Goal: Information Seeking & Learning: Learn about a topic

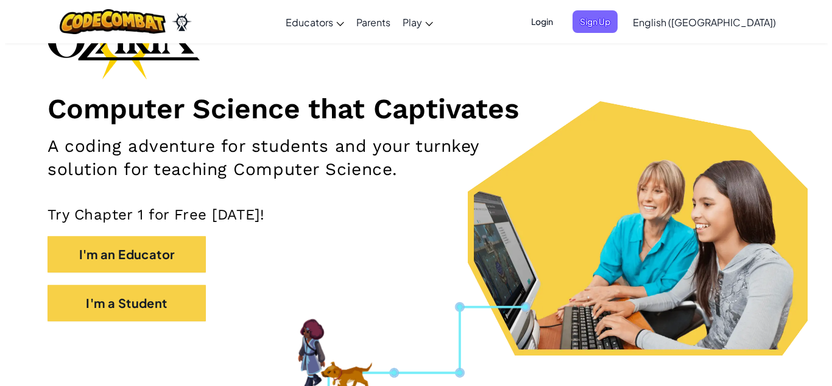
scroll to position [108, 0]
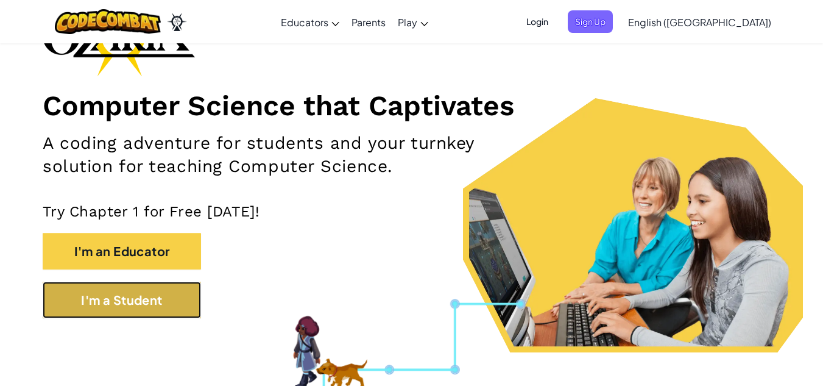
click at [141, 308] on button "I'm a Student" at bounding box center [122, 299] width 158 height 37
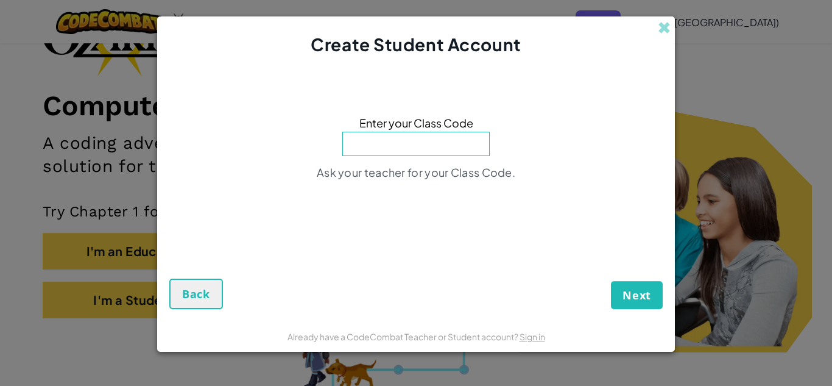
click at [387, 144] on input at bounding box center [415, 144] width 147 height 24
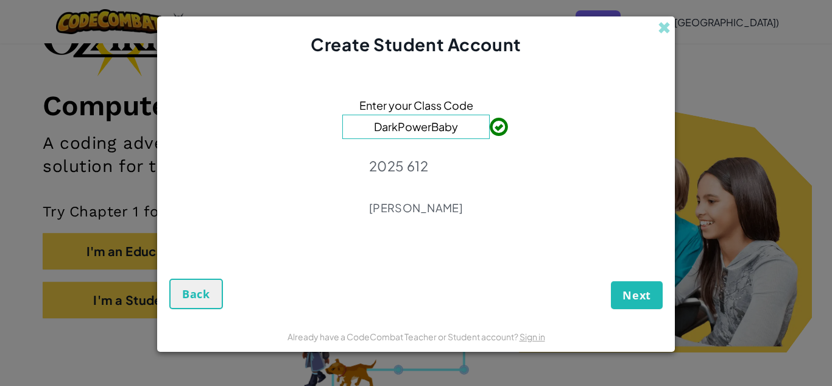
type input "DarkPowerBaby"
click at [443, 213] on p "[PERSON_NAME]" at bounding box center [416, 207] width 94 height 15
click at [612, 296] on button "Next" at bounding box center [637, 295] width 52 height 28
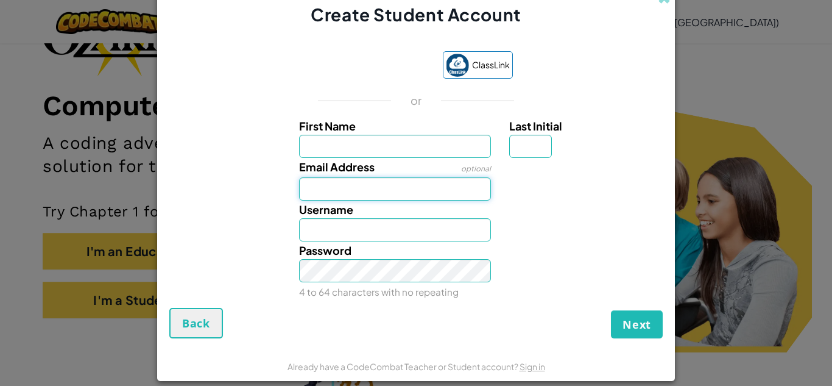
click at [367, 180] on input "Email Address" at bounding box center [395, 188] width 193 height 23
type input "m"
type input "[EMAIL_ADDRESS][DOMAIN_NAME]"
click at [359, 139] on input "First Name" at bounding box center [395, 146] width 193 height 23
type input "C"
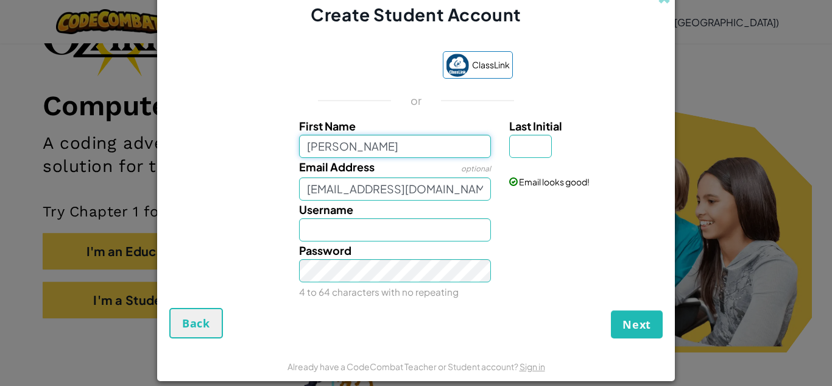
type input "[PERSON_NAME]"
click at [328, 233] on input "[PERSON_NAME]" at bounding box center [395, 229] width 193 height 23
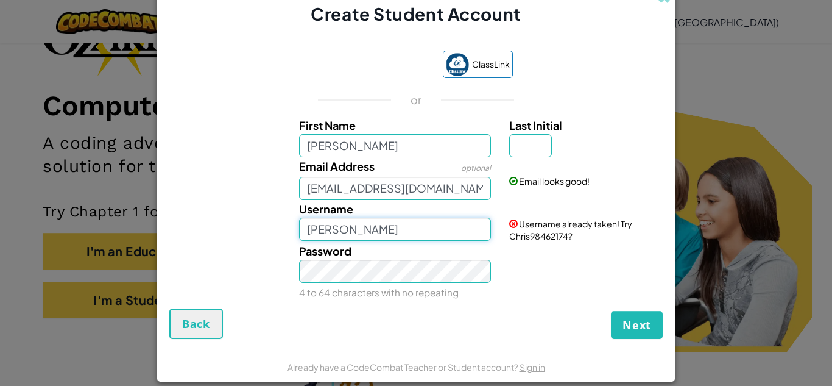
click at [359, 226] on input "[PERSON_NAME]" at bounding box center [395, 228] width 193 height 23
click at [356, 138] on input "[PERSON_NAME]" at bounding box center [395, 145] width 193 height 23
type input "Chris832"
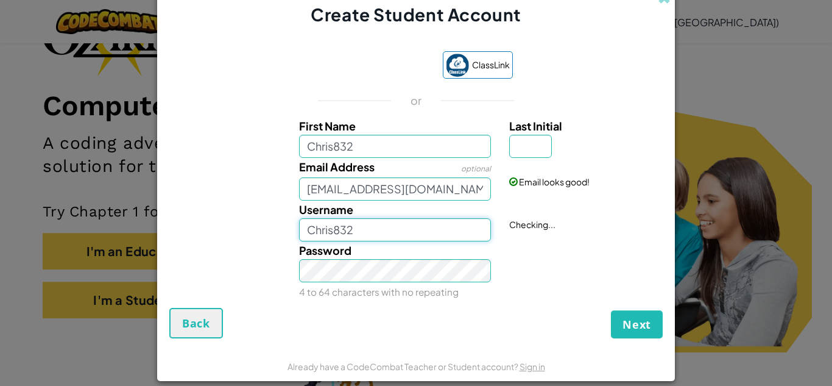
click at [380, 236] on input "Chris832" at bounding box center [395, 229] width 193 height 23
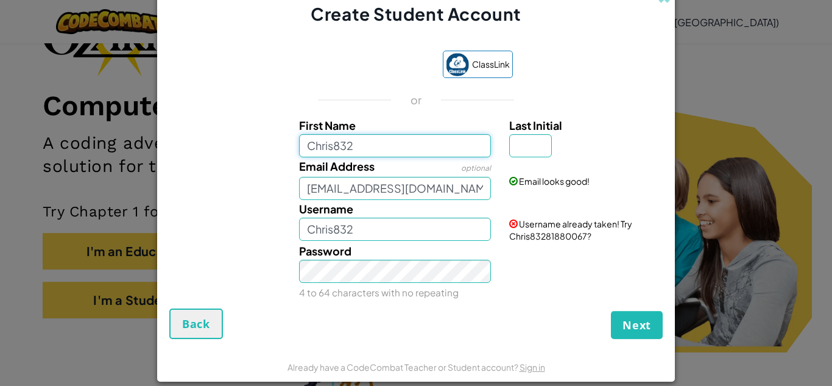
click at [359, 146] on input "Chris832" at bounding box center [395, 145] width 193 height 23
type input "[PERSON_NAME]"
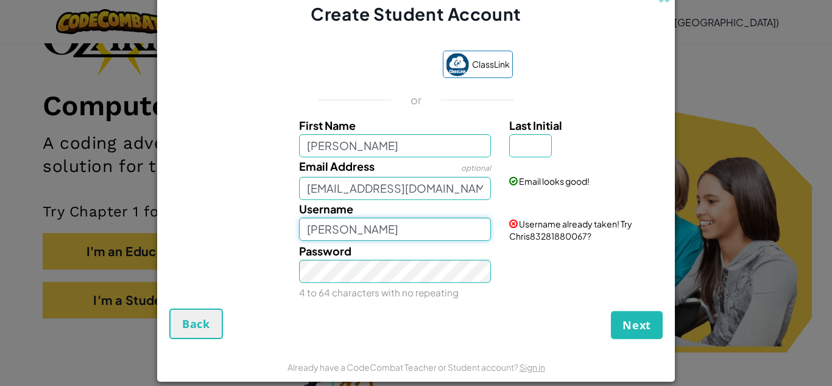
click at [370, 232] on input "[PERSON_NAME]" at bounding box center [395, 228] width 193 height 23
type input "C"
type input "M"
click at [333, 232] on input "Pearljam27" at bounding box center [395, 228] width 193 height 23
type input "PearlJam27"
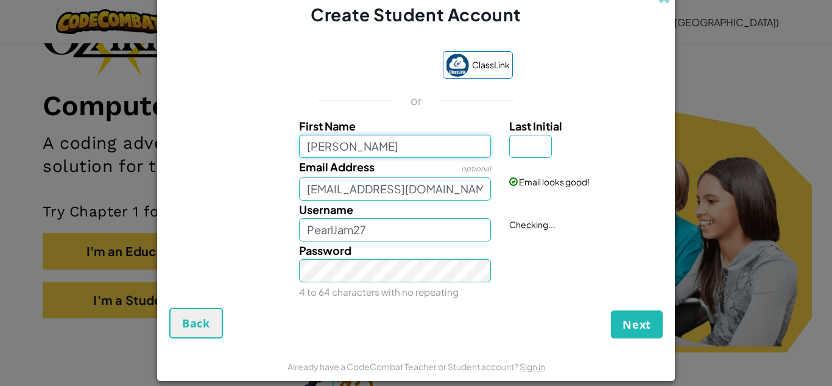
click at [396, 150] on input "[PERSON_NAME]" at bounding box center [395, 146] width 193 height 23
click at [525, 144] on input "Last Initial" at bounding box center [530, 146] width 43 height 23
type input "j"
type input "C"
type input "J"
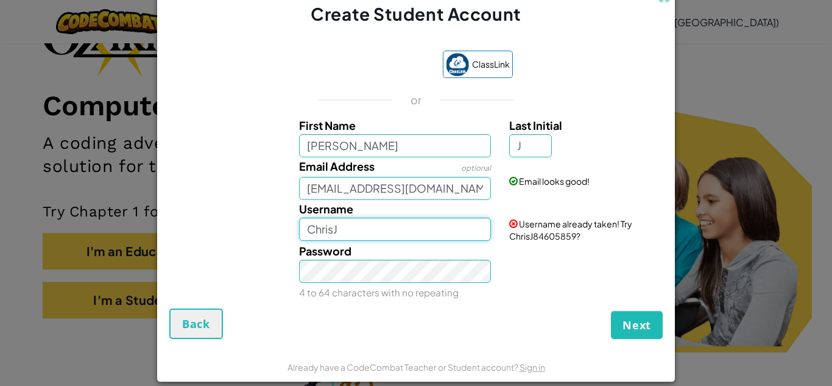
click at [478, 228] on input "ChrisJ" at bounding box center [395, 228] width 193 height 23
type input "C"
type input "PearlJam27"
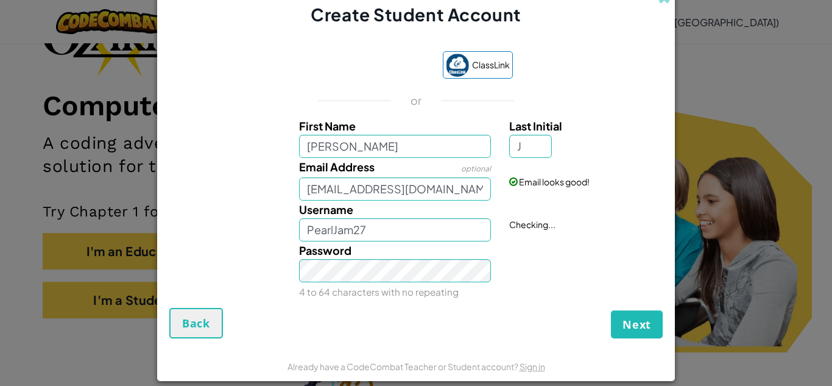
click at [467, 304] on div "ClassLink or First Name [PERSON_NAME] Last Initial J Email Address optional [EM…" at bounding box center [415, 173] width 493 height 269
click at [626, 324] on span "Next" at bounding box center [637, 324] width 29 height 15
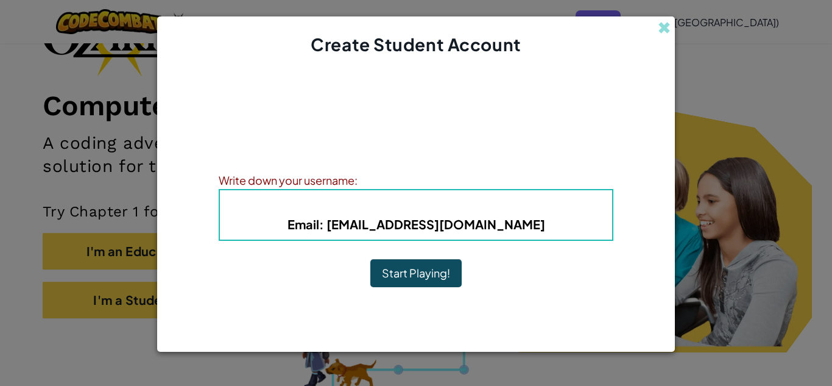
click at [369, 183] on div "Write down your username:" at bounding box center [416, 180] width 395 height 18
click at [355, 183] on div "Write down your username:" at bounding box center [416, 180] width 395 height 18
click at [396, 274] on button "Start Playing!" at bounding box center [415, 273] width 91 height 28
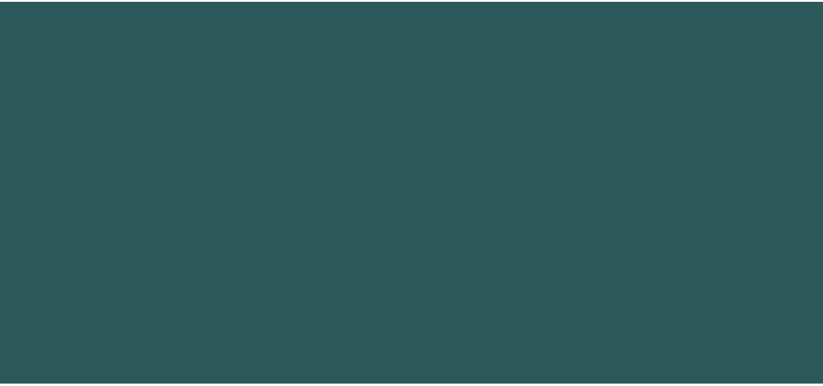
scroll to position [108, 0]
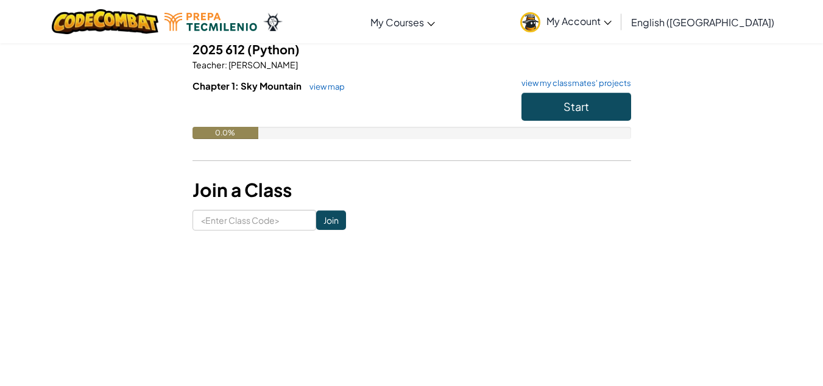
click at [546, 90] on h6 "Chapter 1: Sky Mountain view map view my classmates' projects" at bounding box center [412, 85] width 439 height 13
click at [547, 90] on h6 "Chapter 1: Sky Mountain view map view my classmates' projects" at bounding box center [412, 85] width 439 height 13
click at [547, 99] on button "Start" at bounding box center [576, 107] width 110 height 28
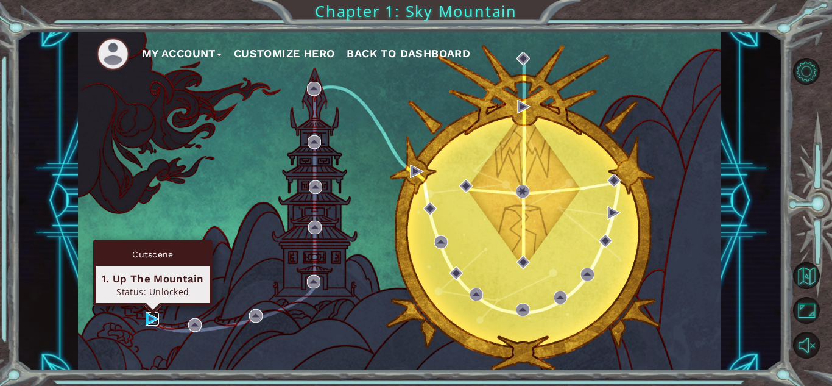
click at [149, 317] on img at bounding box center [152, 318] width 13 height 13
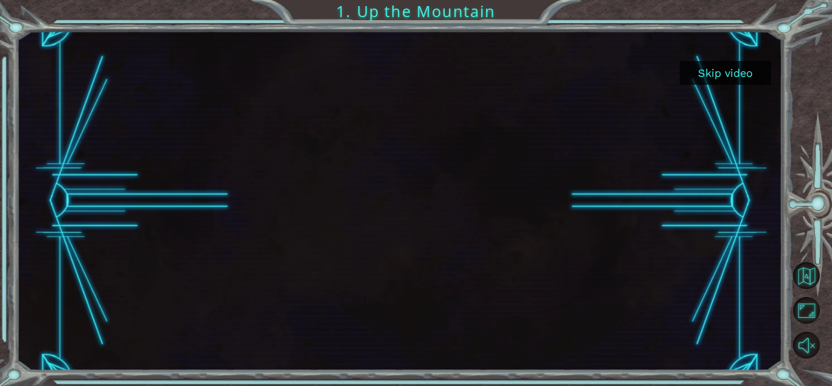
click at [718, 75] on button "Skip video" at bounding box center [725, 73] width 91 height 24
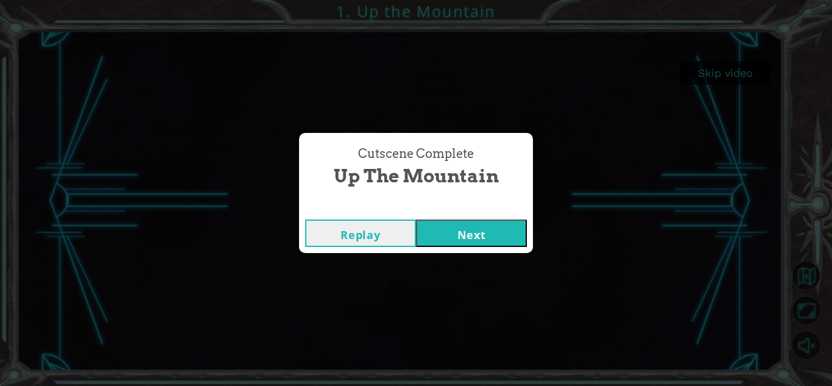
click at [455, 231] on button "Next" at bounding box center [471, 232] width 111 height 27
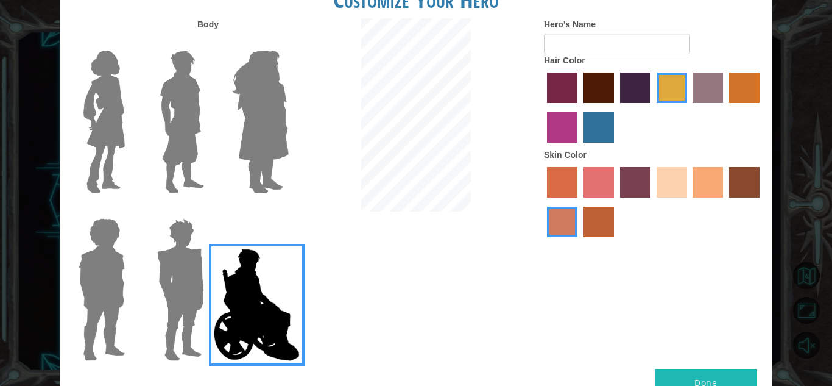
click at [277, 87] on img at bounding box center [260, 122] width 66 height 152
click at [288, 43] on input "Hero Amethyst" at bounding box center [288, 43] width 0 height 0
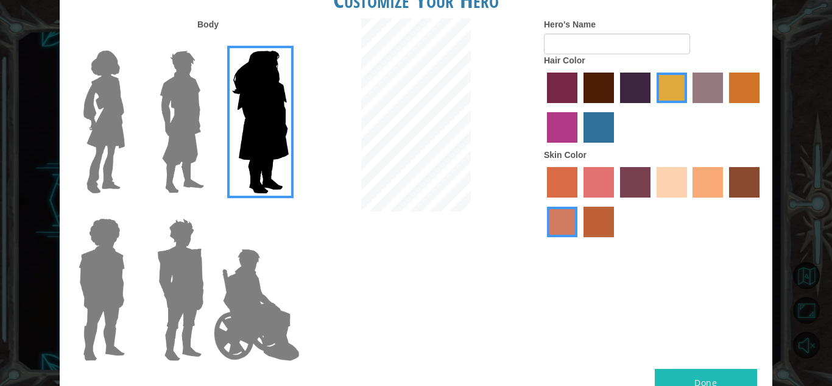
click at [202, 72] on img at bounding box center [182, 122] width 54 height 152
click at [209, 43] on input "Hero Lars" at bounding box center [209, 43] width 0 height 0
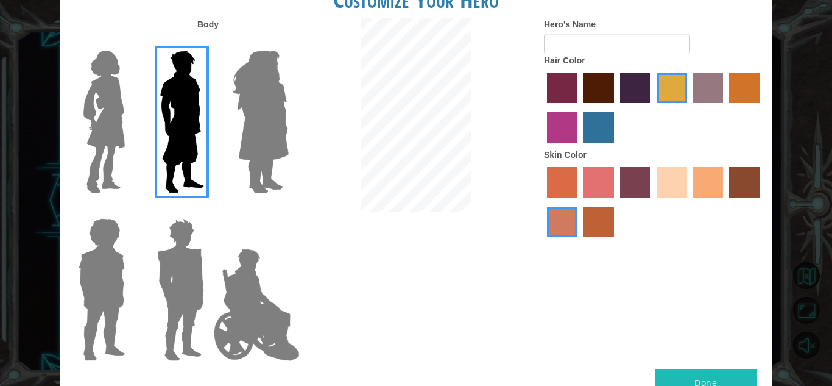
click at [97, 79] on img at bounding box center [104, 122] width 51 height 152
click at [130, 43] on input "Hero Connie" at bounding box center [130, 43] width 0 height 0
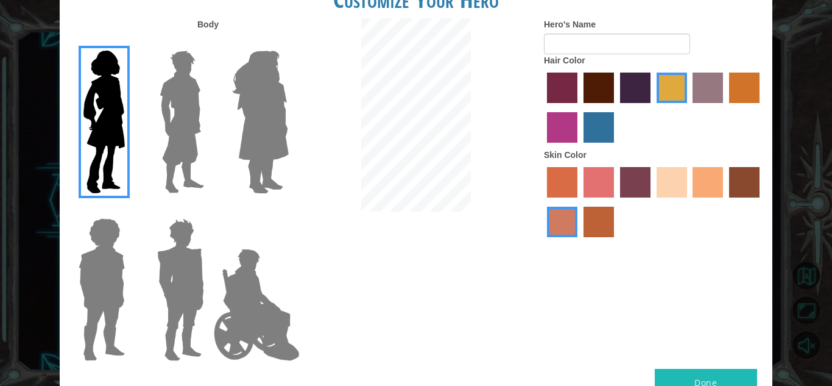
click at [117, 264] on img at bounding box center [102, 289] width 56 height 152
click at [130, 210] on input "Hero Steven" at bounding box center [130, 210] width 0 height 0
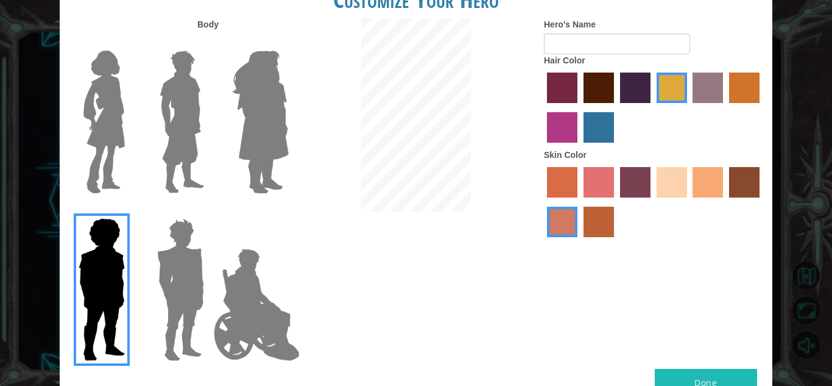
click at [166, 261] on img at bounding box center [180, 289] width 57 height 152
click at [209, 210] on input "Hero Garnet" at bounding box center [209, 210] width 0 height 0
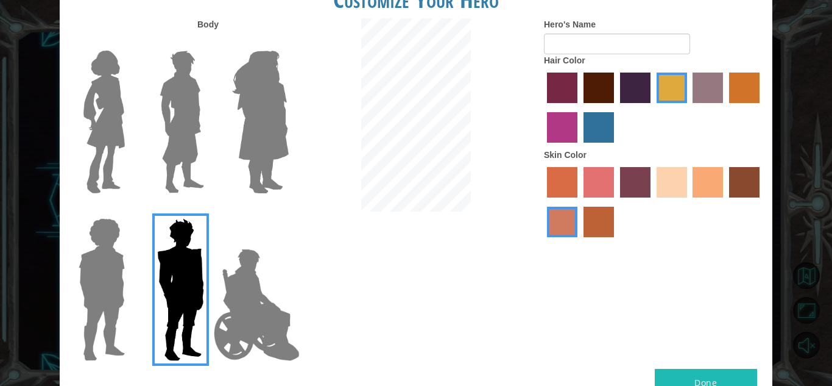
click at [241, 166] on img at bounding box center [260, 122] width 66 height 152
click at [288, 43] on input "Hero Amethyst" at bounding box center [288, 43] width 0 height 0
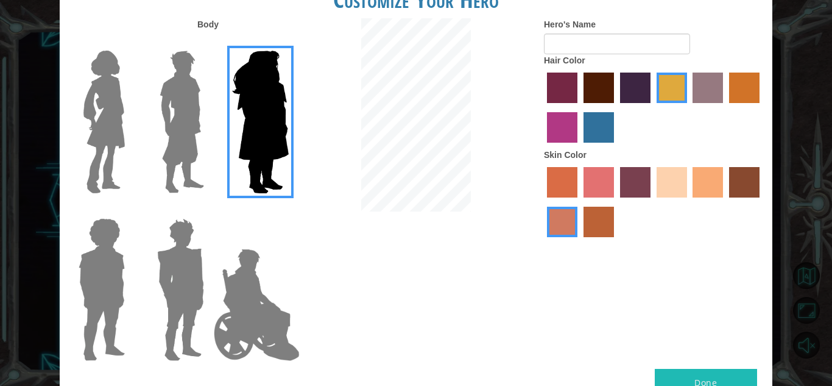
click at [162, 125] on img at bounding box center [182, 122] width 54 height 152
click at [209, 43] on input "Hero Lars" at bounding box center [209, 43] width 0 height 0
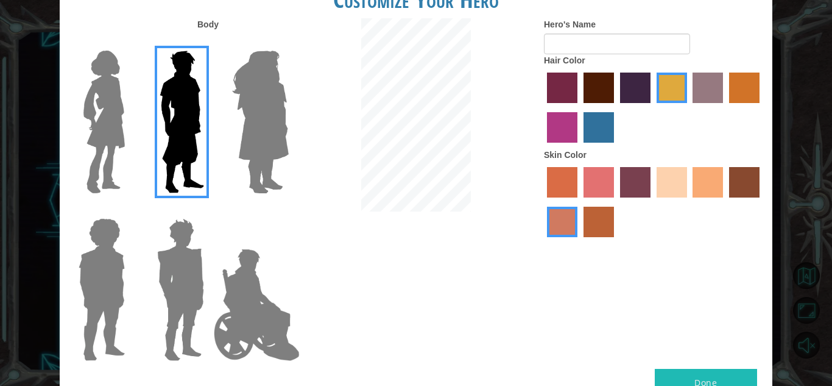
click at [595, 96] on label "maroon hair color" at bounding box center [599, 87] width 30 height 30
click at [579, 107] on input "maroon hair color" at bounding box center [579, 107] width 0 height 0
click at [572, 189] on label "sorbus skin color" at bounding box center [562, 182] width 30 height 30
click at [543, 202] on input "sorbus skin color" at bounding box center [543, 202] width 0 height 0
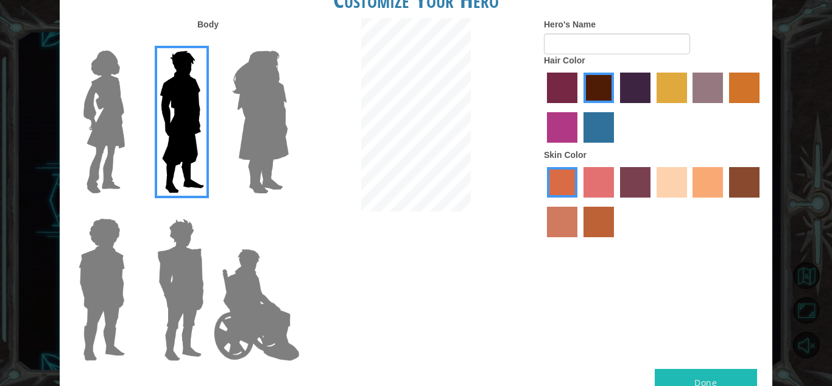
click at [599, 184] on label "froly skin color" at bounding box center [599, 182] width 30 height 30
click at [579, 202] on input "froly skin color" at bounding box center [579, 202] width 0 height 0
click at [648, 186] on label "tosca skin color" at bounding box center [635, 182] width 30 height 30
click at [616, 202] on input "tosca skin color" at bounding box center [616, 202] width 0 height 0
click at [674, 177] on label "sandy beach skin color" at bounding box center [672, 182] width 30 height 30
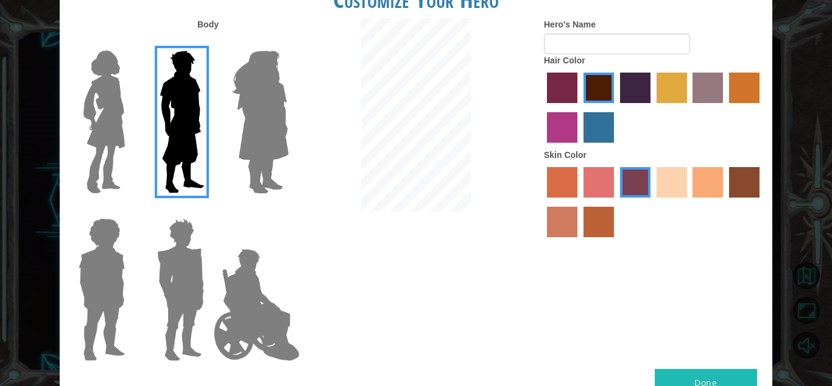
click at [652, 202] on input "sandy beach skin color" at bounding box center [652, 202] width 0 height 0
click at [691, 185] on div at bounding box center [653, 203] width 219 height 79
click at [706, 185] on label "tacao skin color" at bounding box center [708, 182] width 30 height 30
click at [689, 202] on input "tacao skin color" at bounding box center [689, 202] width 0 height 0
click at [740, 186] on label "karma skin color" at bounding box center [744, 182] width 30 height 30
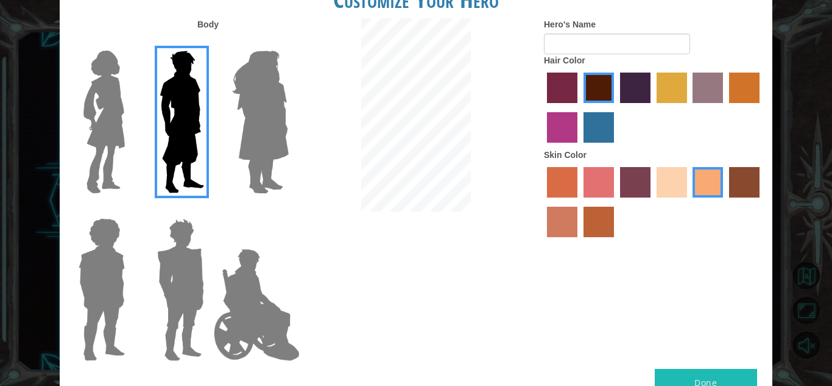
click at [725, 202] on input "karma skin color" at bounding box center [725, 202] width 0 height 0
click at [661, 188] on label "sandy beach skin color" at bounding box center [672, 182] width 30 height 30
click at [652, 202] on input "sandy beach skin color" at bounding box center [652, 202] width 0 height 0
click at [696, 184] on label "tacao skin color" at bounding box center [708, 182] width 30 height 30
click at [689, 202] on input "tacao skin color" at bounding box center [689, 202] width 0 height 0
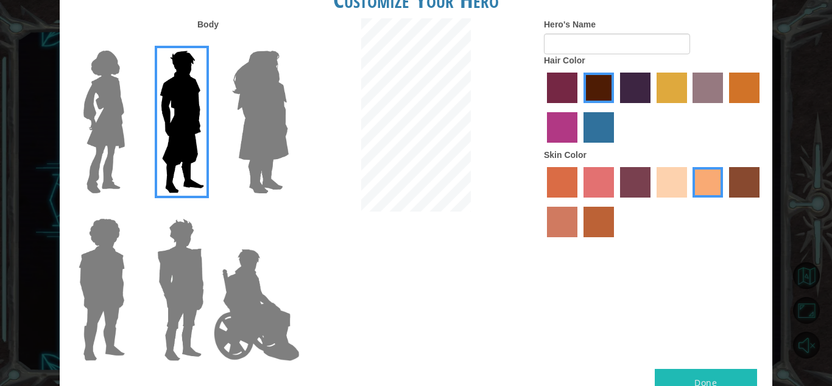
click at [674, 186] on label "sandy beach skin color" at bounding box center [672, 182] width 30 height 30
click at [652, 202] on input "sandy beach skin color" at bounding box center [652, 202] width 0 height 0
click at [713, 187] on label "tacao skin color" at bounding box center [708, 182] width 30 height 30
click at [689, 202] on input "tacao skin color" at bounding box center [689, 202] width 0 height 0
click at [675, 191] on label "sandy beach skin color" at bounding box center [672, 182] width 30 height 30
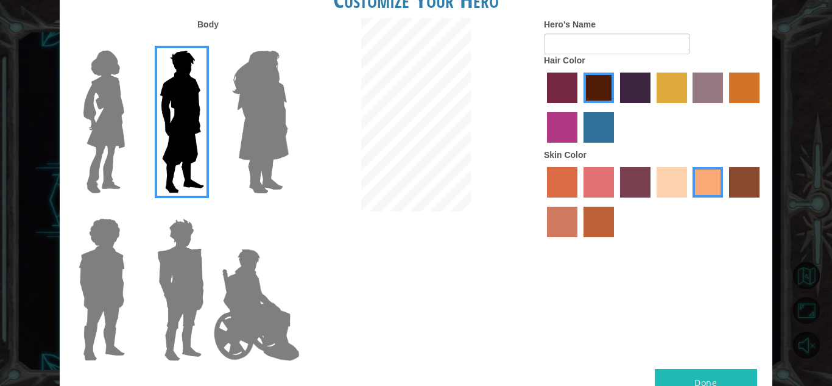
click at [652, 202] on input "sandy beach skin color" at bounding box center [652, 202] width 0 height 0
click at [707, 185] on label "tacao skin color" at bounding box center [708, 182] width 30 height 30
click at [689, 202] on input "tacao skin color" at bounding box center [689, 202] width 0 height 0
click at [597, 125] on label "lachmara hair color" at bounding box center [599, 127] width 30 height 30
click at [579, 147] on input "lachmara hair color" at bounding box center [579, 147] width 0 height 0
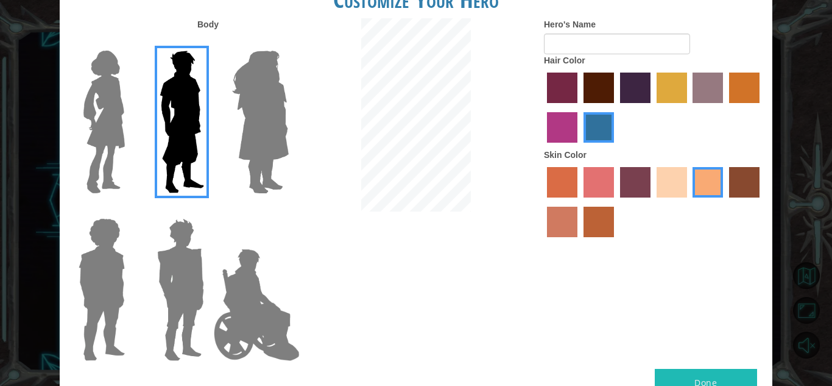
click at [546, 136] on div at bounding box center [653, 108] width 219 height 79
click at [554, 126] on label "medium red violet hair color" at bounding box center [562, 127] width 30 height 30
click at [761, 107] on input "medium red violet hair color" at bounding box center [761, 107] width 0 height 0
click at [623, 88] on label "hot purple hair color" at bounding box center [635, 87] width 30 height 30
click at [616, 107] on input "hot purple hair color" at bounding box center [616, 107] width 0 height 0
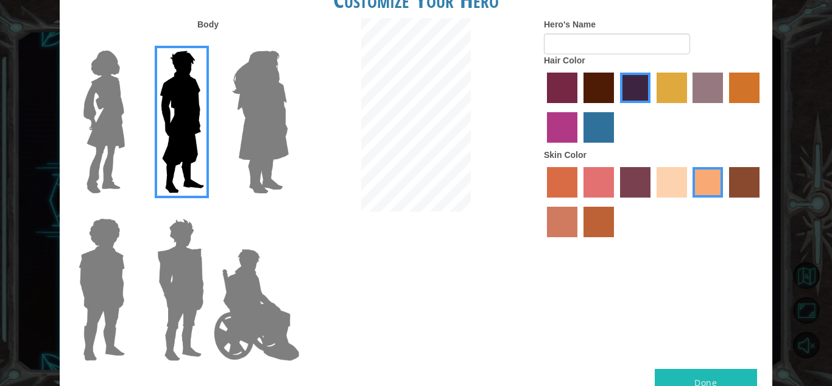
click at [668, 90] on label "tulip tree hair color" at bounding box center [672, 87] width 30 height 30
click at [652, 107] on input "tulip tree hair color" at bounding box center [652, 107] width 0 height 0
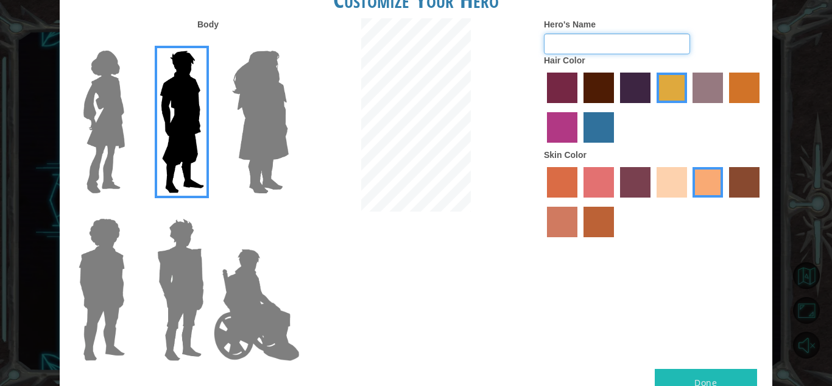
click at [574, 49] on input "Hero's Name" at bounding box center [617, 44] width 146 height 21
type input "s"
type input "Ladysman127"
click at [694, 375] on button "Done" at bounding box center [706, 382] width 102 height 27
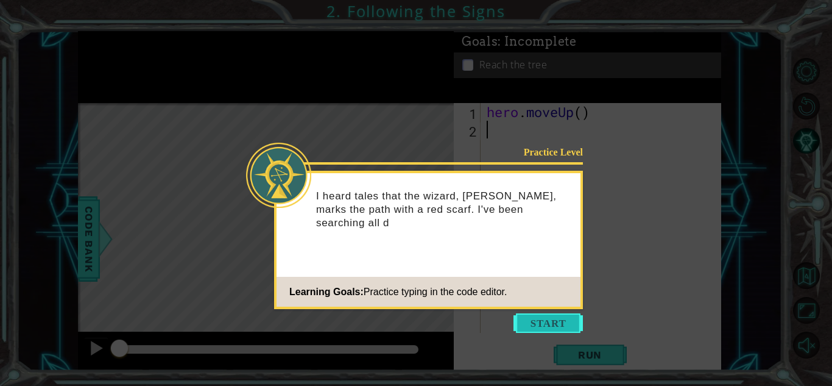
click at [538, 329] on button "Start" at bounding box center [548, 322] width 69 height 19
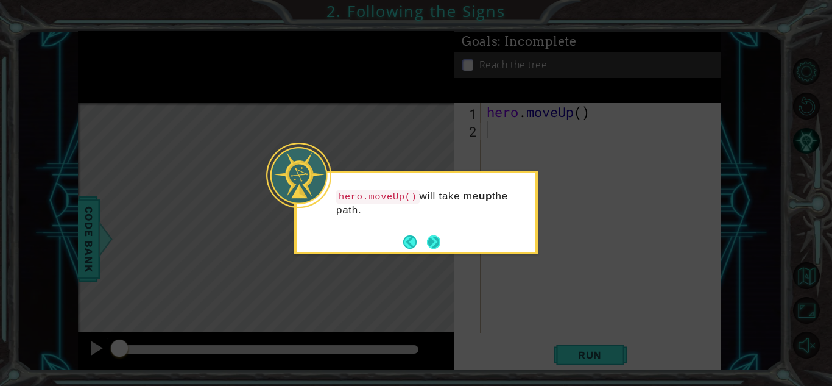
click at [432, 239] on button "Next" at bounding box center [433, 241] width 13 height 13
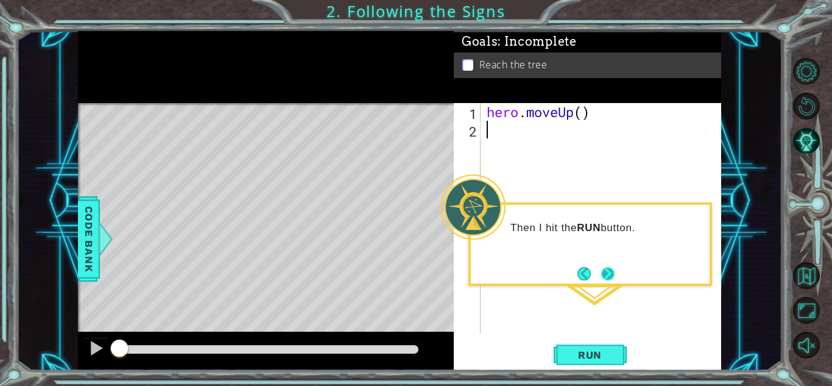
click at [610, 271] on button "Next" at bounding box center [607, 273] width 13 height 13
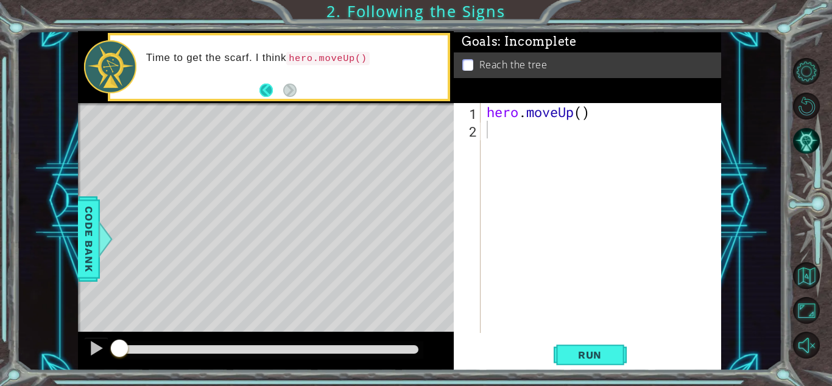
click at [263, 88] on button "Back" at bounding box center [272, 89] width 24 height 13
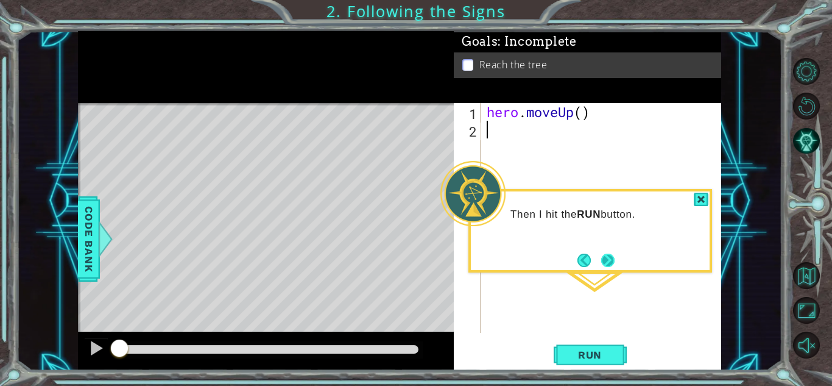
click at [606, 261] on button "Next" at bounding box center [607, 259] width 17 height 17
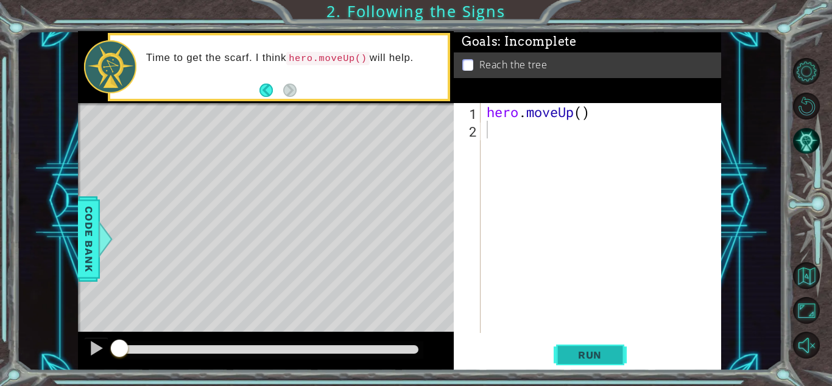
click at [595, 347] on button "Run" at bounding box center [590, 354] width 73 height 27
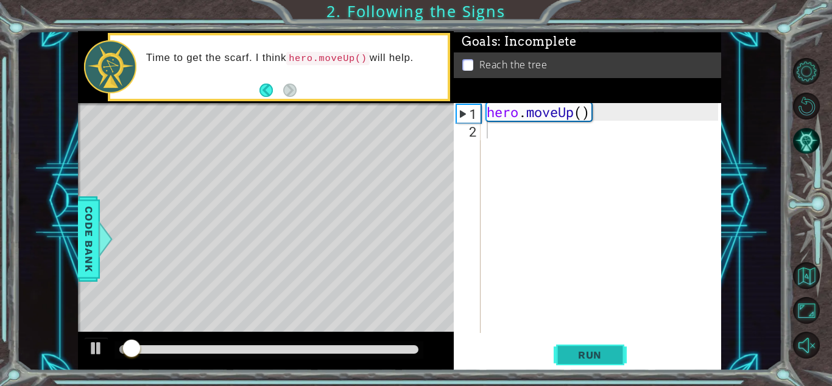
click at [591, 350] on span "Run" at bounding box center [590, 354] width 48 height 12
click at [594, 344] on button "Run" at bounding box center [590, 354] width 73 height 27
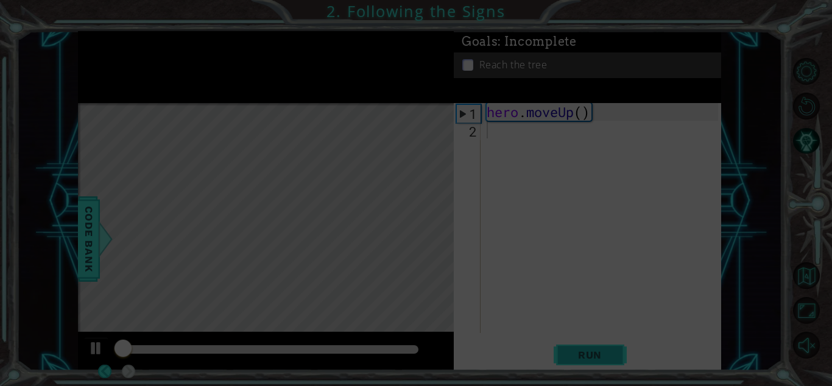
click at [594, 344] on button "Run" at bounding box center [590, 354] width 73 height 27
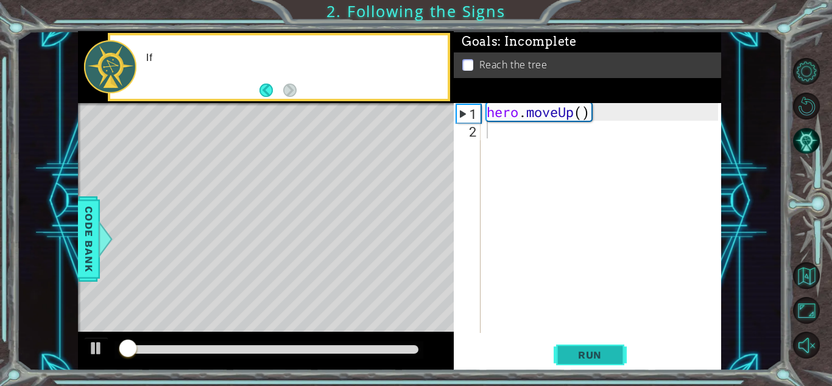
click at [594, 344] on button "Run" at bounding box center [590, 354] width 73 height 27
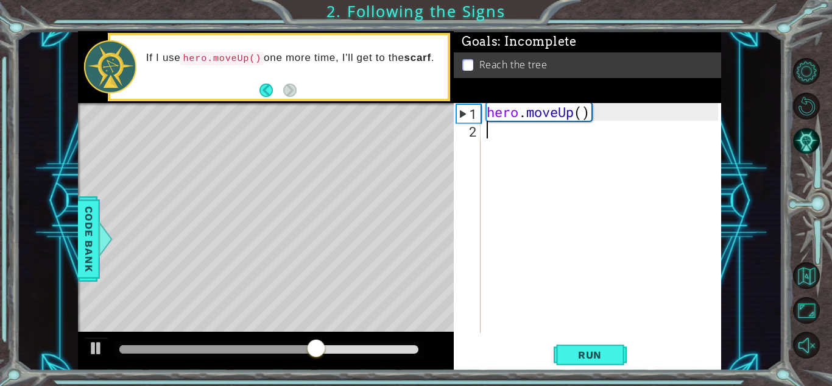
click at [507, 133] on div "hero . moveUp ( )" at bounding box center [604, 235] width 240 height 265
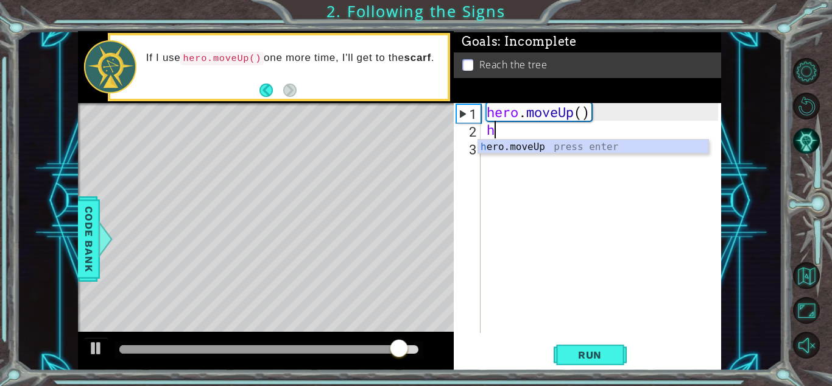
type textarea "he"
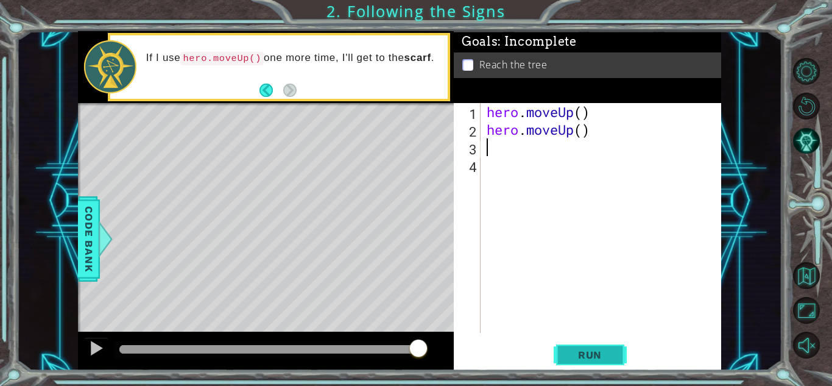
click at [578, 361] on button "Run" at bounding box center [590, 354] width 73 height 27
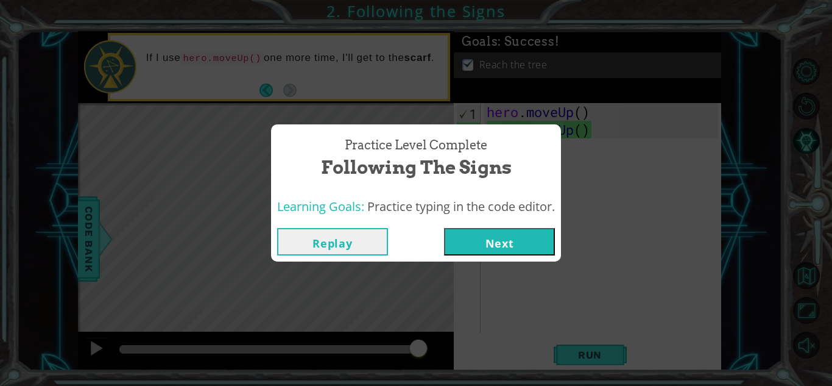
click at [482, 241] on button "Next" at bounding box center [499, 241] width 111 height 27
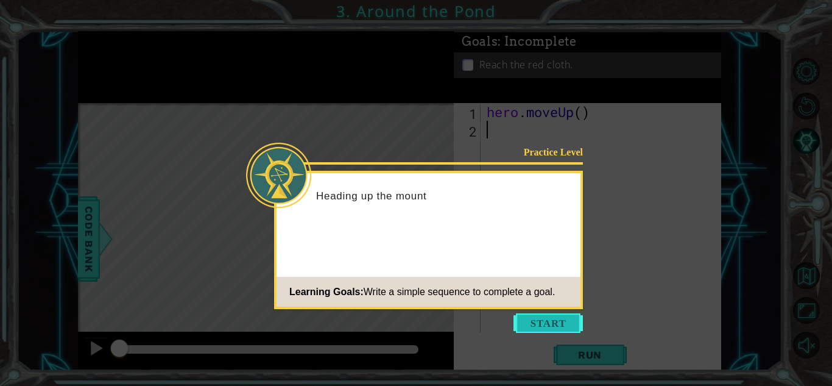
click at [533, 317] on button "Start" at bounding box center [548, 322] width 69 height 19
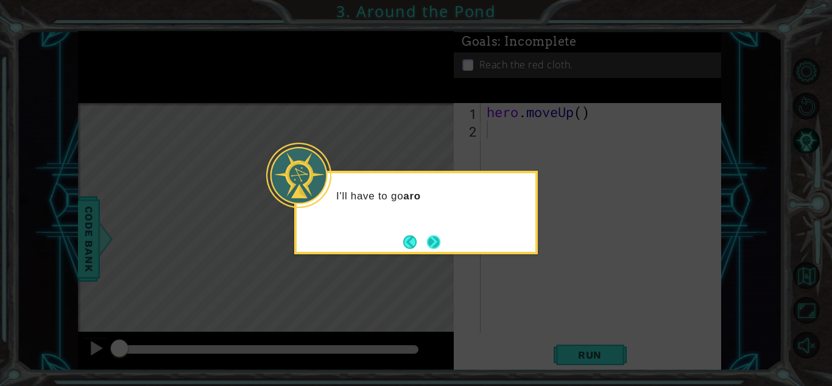
click at [428, 242] on button "Next" at bounding box center [433, 241] width 13 height 13
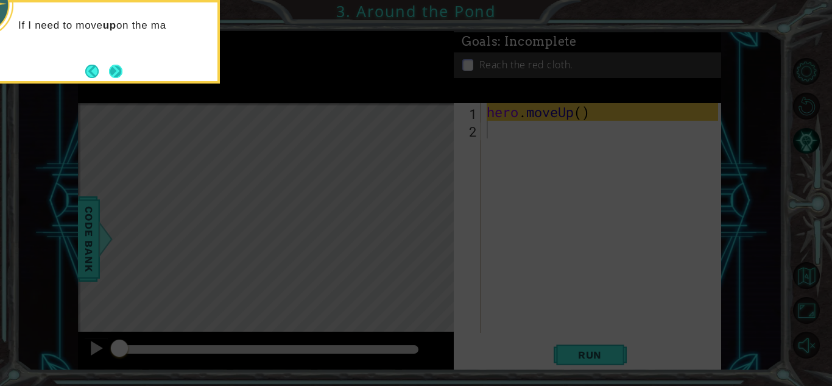
click at [109, 71] on button "Next" at bounding box center [115, 71] width 13 height 13
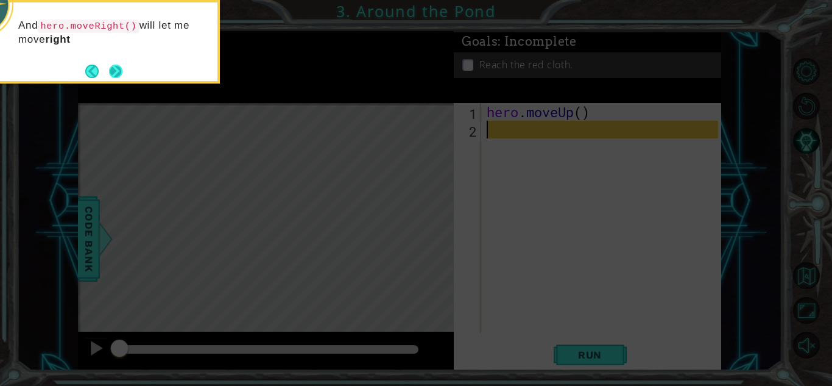
click at [113, 71] on button "Next" at bounding box center [116, 71] width 14 height 14
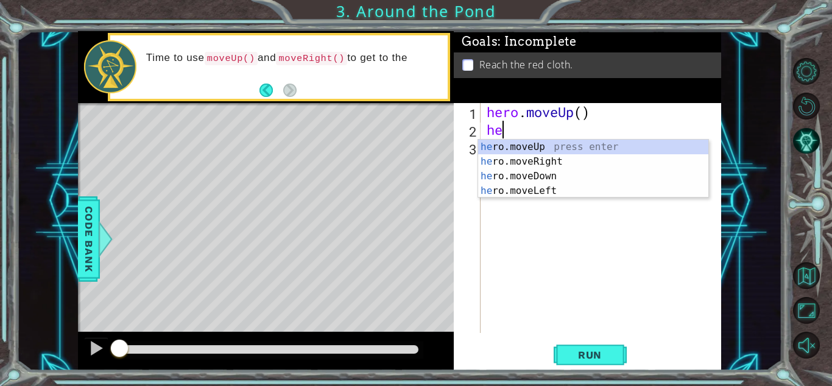
type textarea "hero"
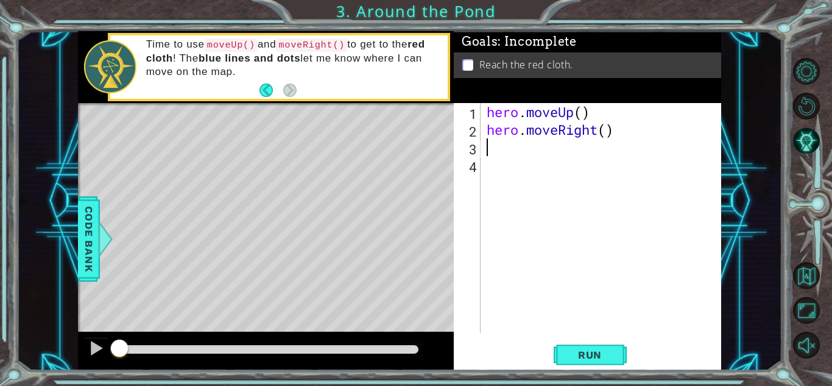
type textarea "h"
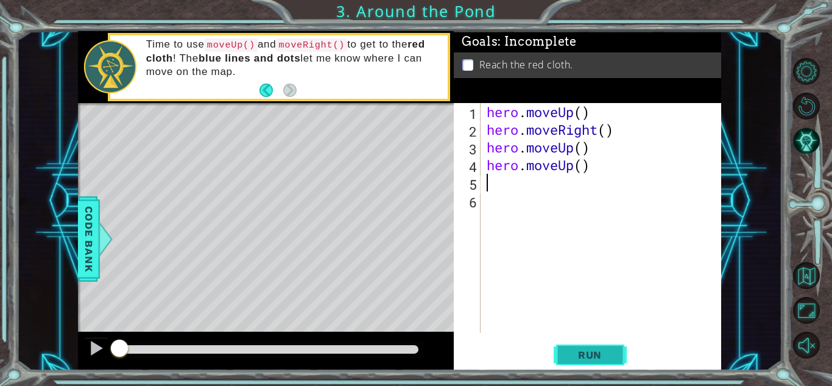
click at [612, 355] on span "Run" at bounding box center [590, 354] width 48 height 12
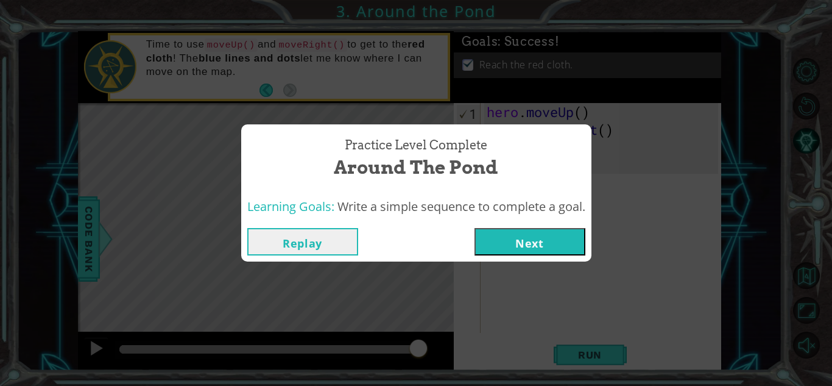
click at [563, 245] on button "Next" at bounding box center [530, 241] width 111 height 27
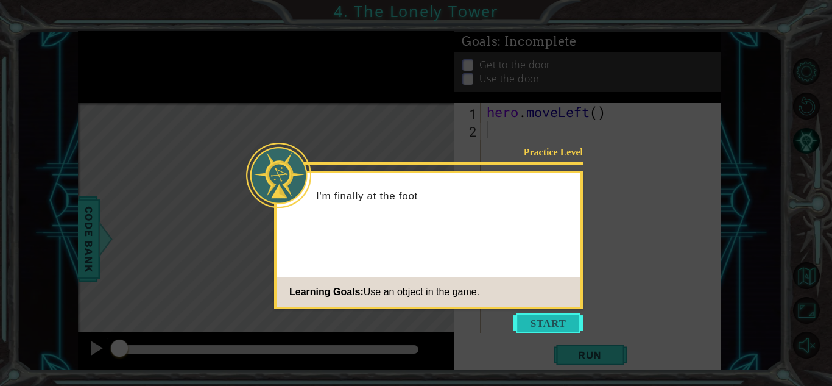
click at [562, 330] on button "Start" at bounding box center [548, 322] width 69 height 19
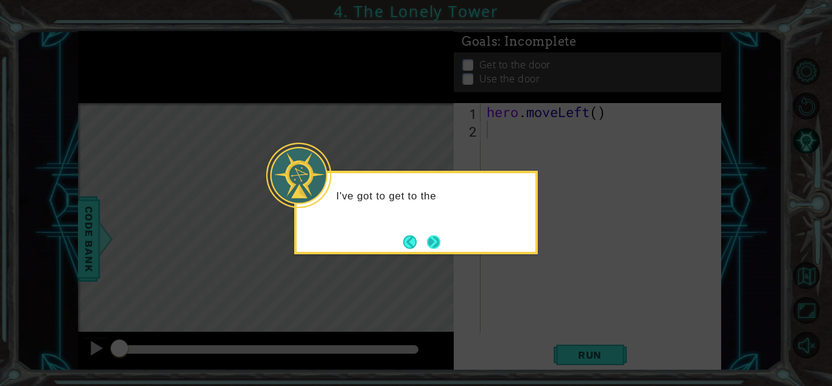
click at [439, 244] on button "Next" at bounding box center [433, 241] width 15 height 15
click at [438, 245] on button "Next" at bounding box center [434, 242] width 18 height 18
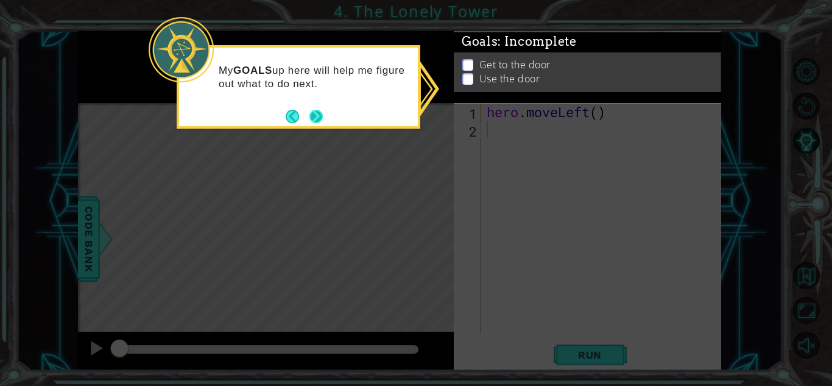
click at [319, 121] on button "Next" at bounding box center [316, 116] width 14 height 14
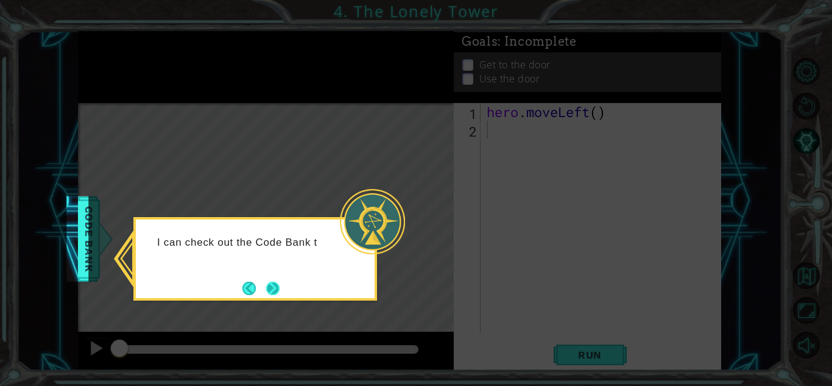
click at [269, 288] on button "Next" at bounding box center [273, 288] width 14 height 14
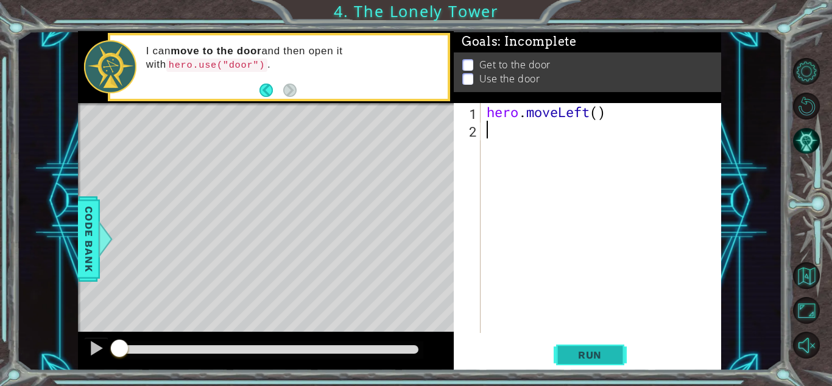
click at [596, 355] on span "Run" at bounding box center [590, 354] width 48 height 12
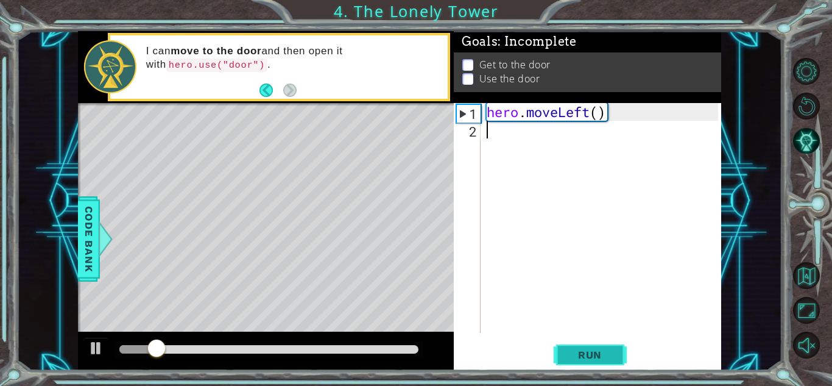
click at [596, 355] on span "Run" at bounding box center [590, 354] width 48 height 12
click at [601, 112] on div "hero . moveLeft ( )" at bounding box center [604, 235] width 240 height 265
type textarea "hero.moveLeft(2)"
click at [581, 350] on span "Run" at bounding box center [590, 354] width 48 height 12
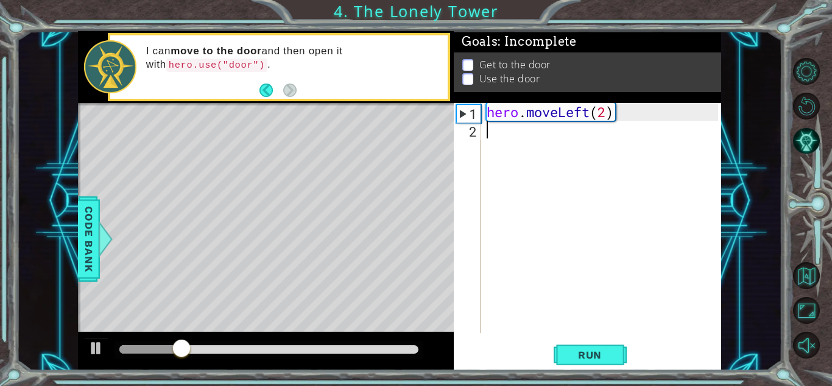
click at [499, 142] on div "hero . moveLeft ( 2 )" at bounding box center [604, 235] width 240 height 265
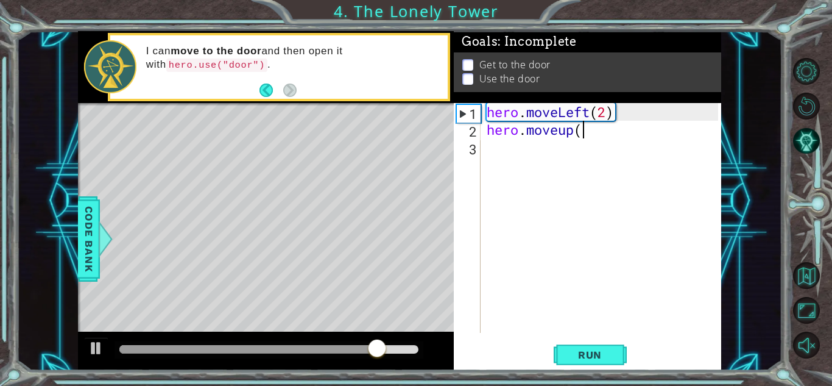
scroll to position [0, 4]
type textarea "hero.moveup(2)"
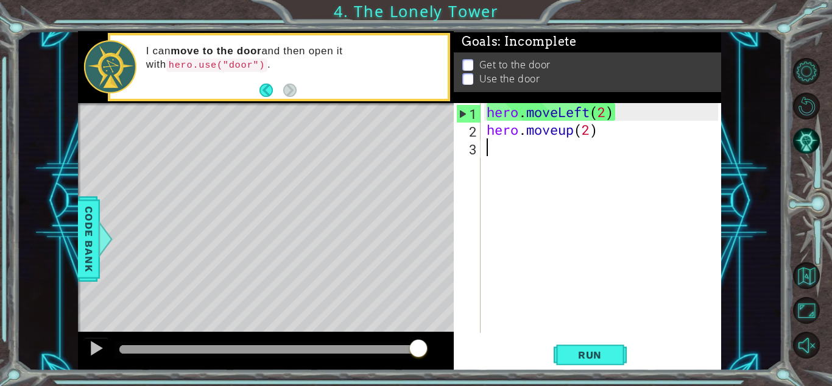
click at [518, 180] on div "hero . moveLeft ( 2 ) hero . moveup ( 2 )" at bounding box center [604, 235] width 240 height 265
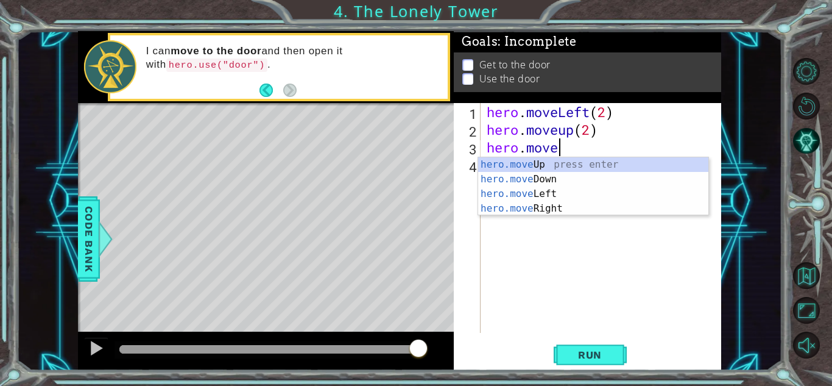
scroll to position [0, 3]
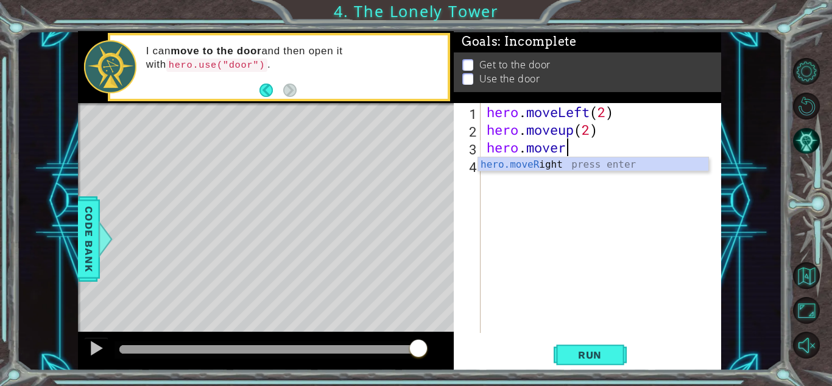
type textarea "hero.moveri"
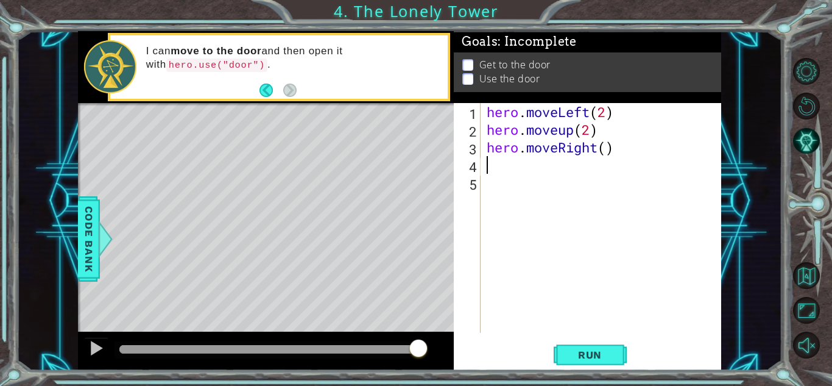
scroll to position [0, 0]
click at [608, 157] on div "hero . moveLeft ( 2 ) hero . moveup ( 2 ) hero . moveRight ( )" at bounding box center [604, 235] width 240 height 265
click at [607, 152] on div "hero . moveLeft ( 2 ) hero . moveup ( 2 ) hero . moveRight ( )" at bounding box center [604, 235] width 240 height 265
type textarea "hero.moveRight(2)"
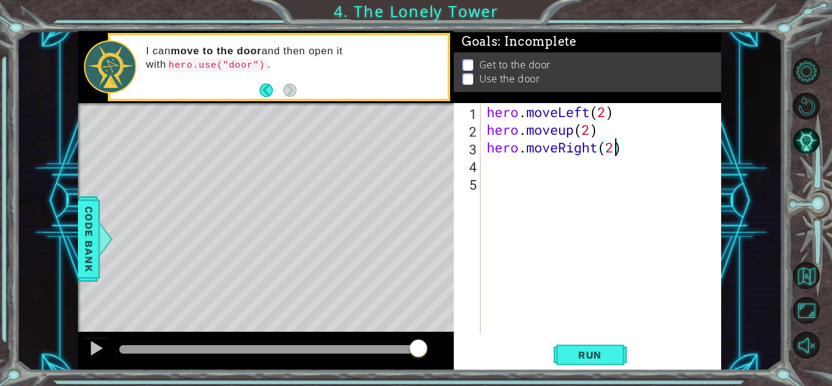
click at [497, 181] on div "hero . moveLeft ( 2 ) hero . moveup ( 2 ) hero . moveRight ( 2 )" at bounding box center [604, 235] width 240 height 265
click at [495, 172] on div "hero . moveLeft ( 2 ) hero . moveup ( 2 ) hero . moveRight ( 2 )" at bounding box center [604, 235] width 240 height 265
click at [578, 356] on span "Run" at bounding box center [590, 354] width 48 height 12
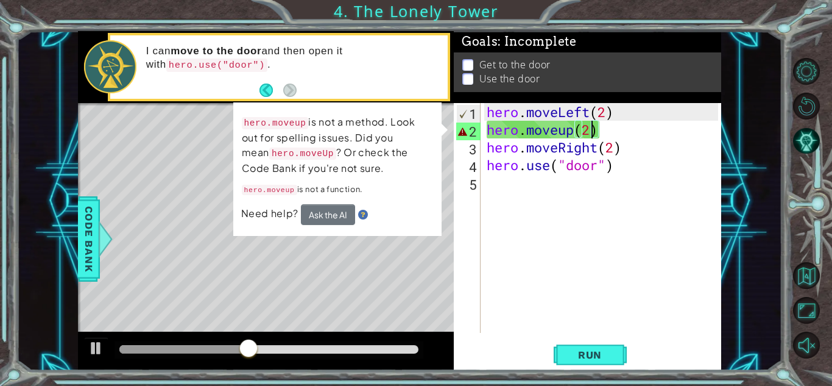
click at [589, 136] on div "hero . moveLeft ( 2 ) hero . moveup ( 2 ) hero . moveRight ( 2 ) hero . use ( "…" at bounding box center [604, 235] width 240 height 265
click at [485, 133] on div "hero . moveLeft ( 2 ) hero . moveup ( 2 ) hero . moveRight ( 2 ) hero . use ( "…" at bounding box center [604, 235] width 240 height 265
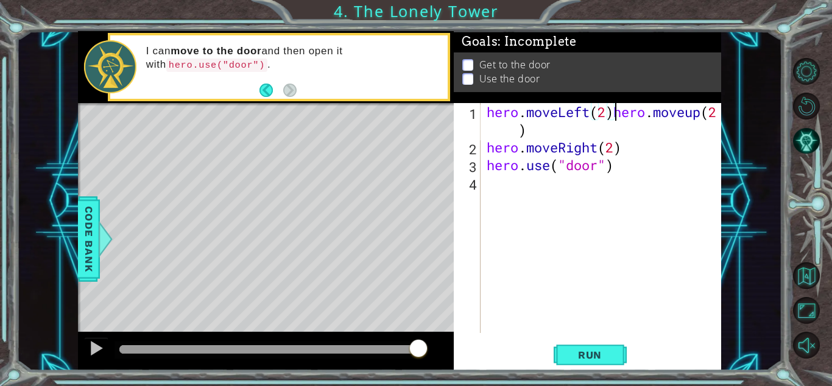
type textarea "hero.moveup(2)"
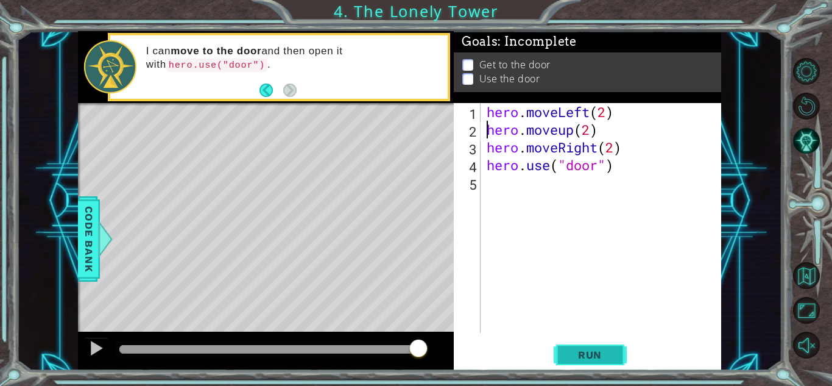
click at [588, 354] on span "Run" at bounding box center [590, 354] width 48 height 12
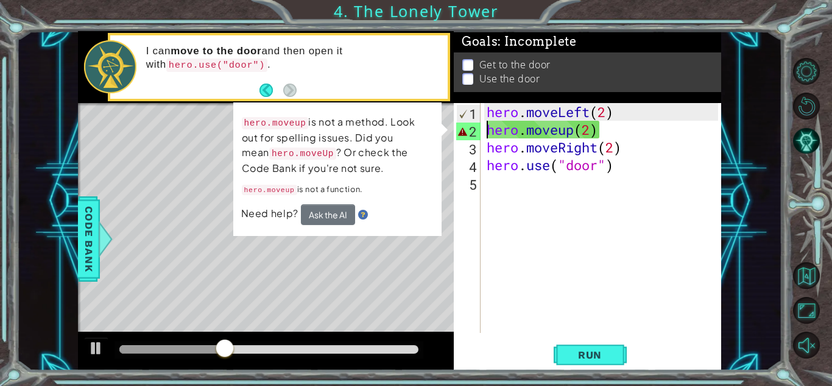
click at [520, 205] on div "hero . moveLeft ( 2 ) hero . moveup ( 2 ) hero . moveRight ( 2 ) hero . use ( "…" at bounding box center [604, 235] width 240 height 265
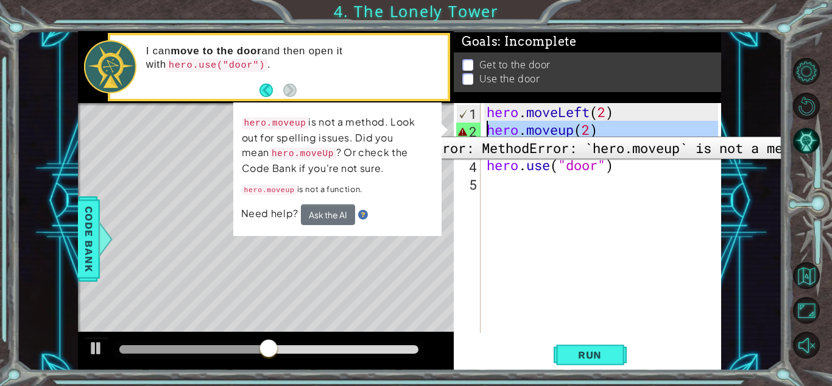
click at [465, 127] on div "2" at bounding box center [468, 131] width 24 height 18
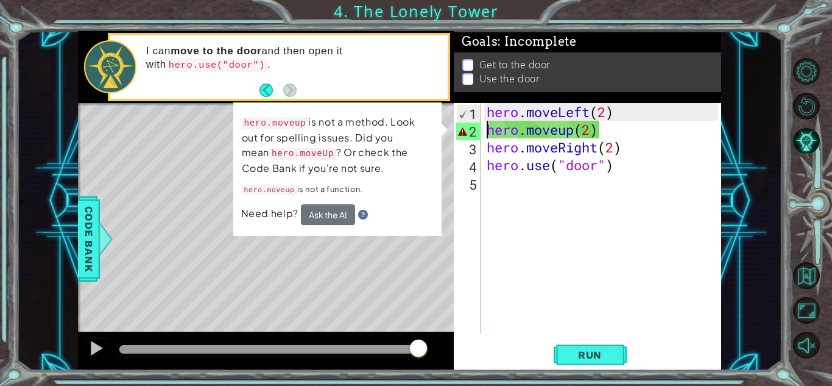
click at [577, 131] on div "hero . moveLeft ( 2 ) hero . moveup ( 2 ) hero . moveRight ( 2 ) hero . use ( "…" at bounding box center [604, 235] width 240 height 265
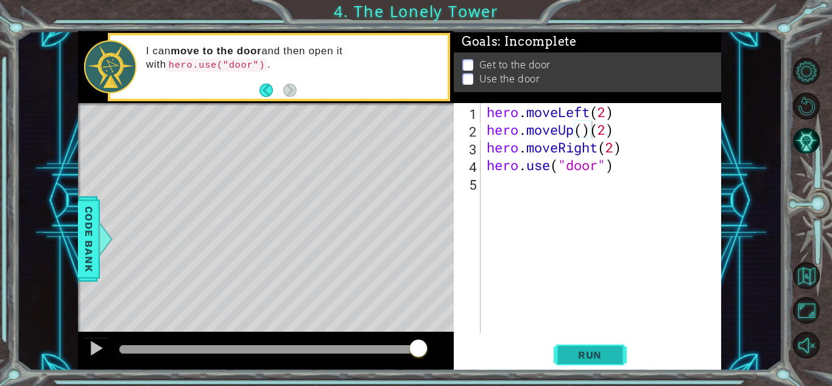
click at [581, 348] on span "Run" at bounding box center [590, 354] width 48 height 12
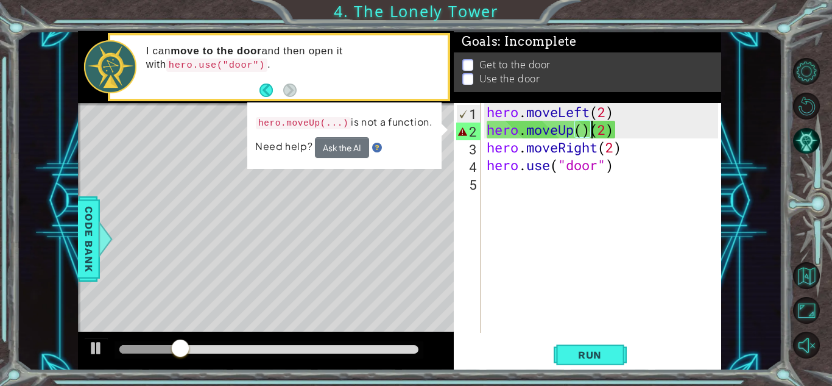
click at [484, 135] on div "hero . moveLeft ( 2 ) hero . moveUp ( ) ( 2 ) hero . moveRight ( 2 ) hero . use…" at bounding box center [604, 235] width 240 height 265
click at [537, 136] on div "hero . moveLeft ( 2 ) hero . moveUp ( ) ( 2 ) hero . moveRight ( 2 ) hero . use…" at bounding box center [604, 235] width 240 height 265
click at [616, 134] on div "hero . moveLeft ( 2 ) hero . moveUp ( ) ( 2 ) hero . moveRight ( 2 ) hero . use…" at bounding box center [604, 235] width 240 height 265
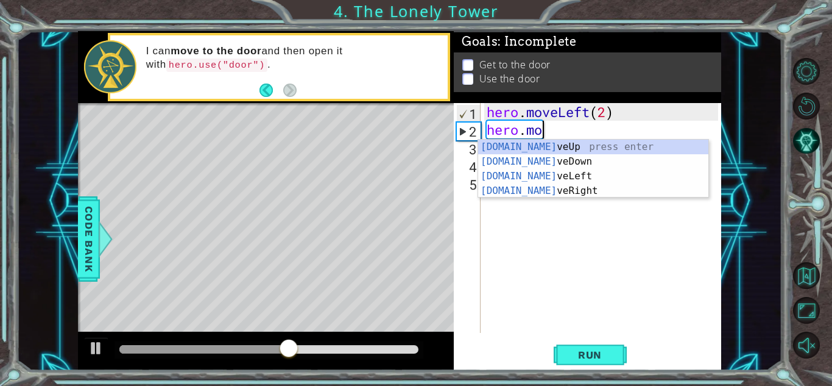
type textarea "h"
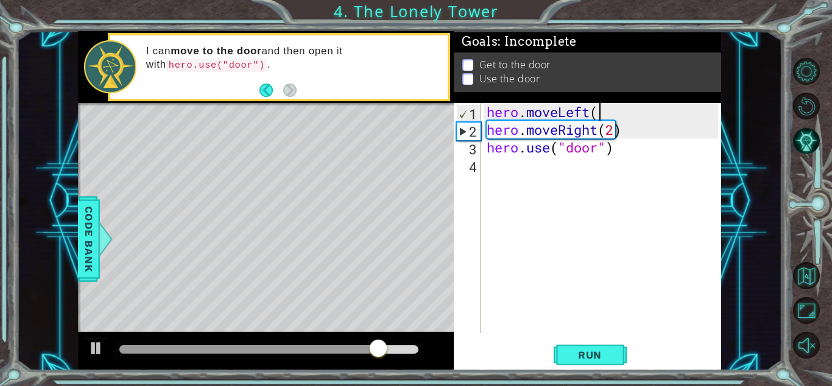
scroll to position [0, 5]
type textarea "hero.moveLeft(2)"
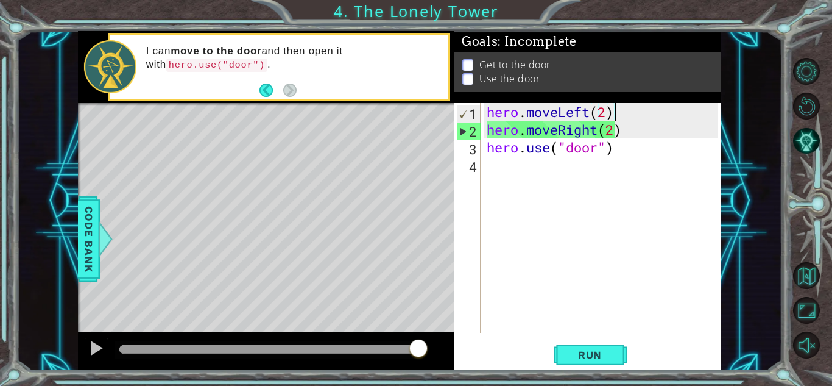
scroll to position [0, 0]
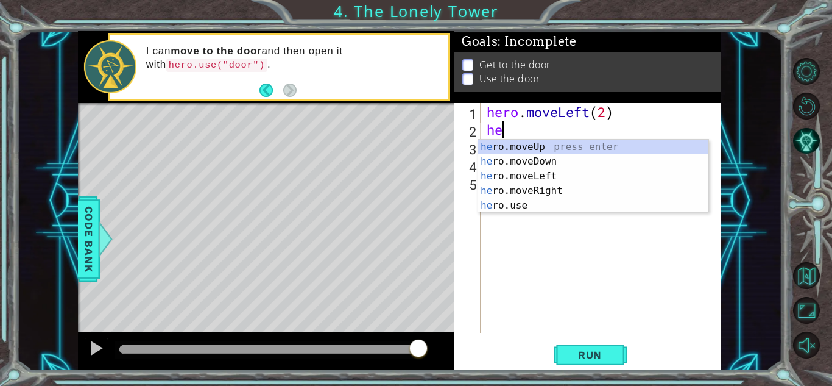
type textarea "hero"
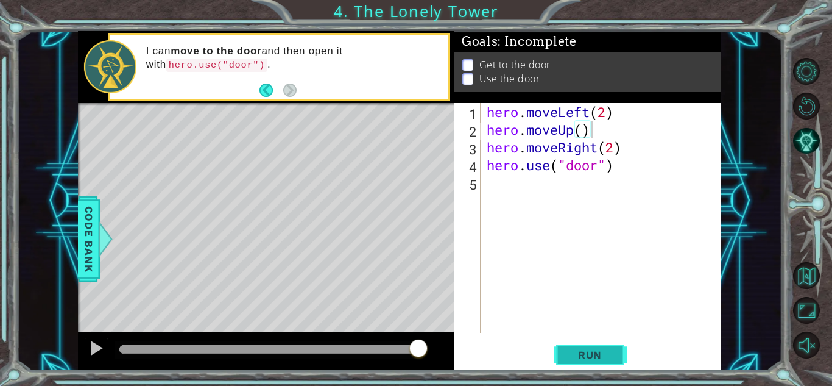
click at [590, 357] on span "Run" at bounding box center [590, 354] width 48 height 12
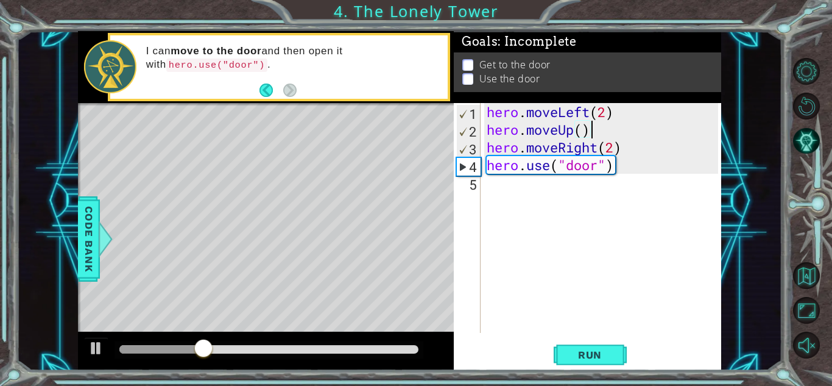
click at [583, 130] on div "hero . moveLeft ( 2 ) hero . moveUp ( ) hero . moveRight ( 2 ) hero . use ( "do…" at bounding box center [604, 235] width 240 height 265
type textarea "hero.moveUp(2)"
click at [586, 350] on span "Run" at bounding box center [590, 354] width 48 height 12
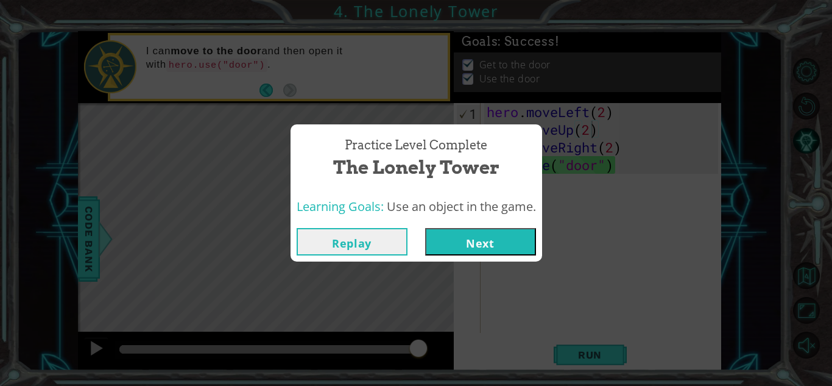
click at [496, 243] on button "Next" at bounding box center [480, 241] width 111 height 27
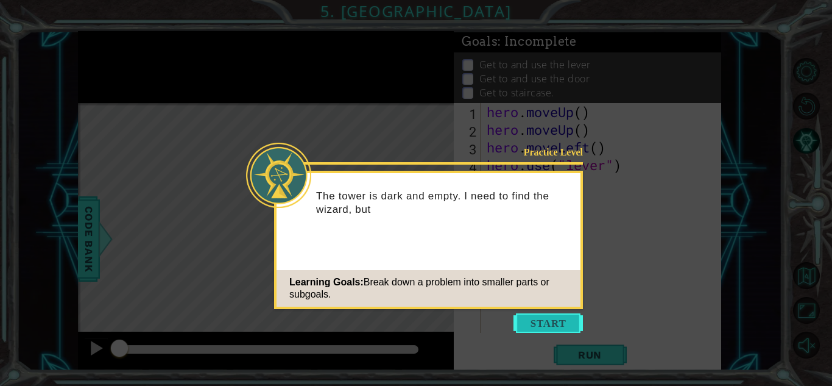
click at [557, 328] on button "Start" at bounding box center [548, 322] width 69 height 19
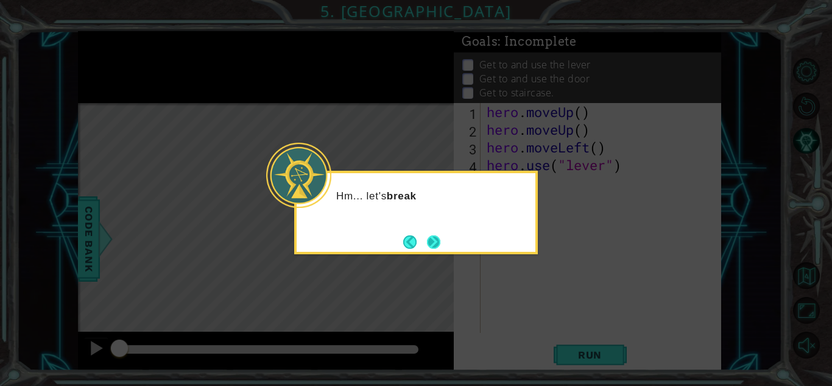
click at [436, 235] on button "Next" at bounding box center [433, 241] width 15 height 15
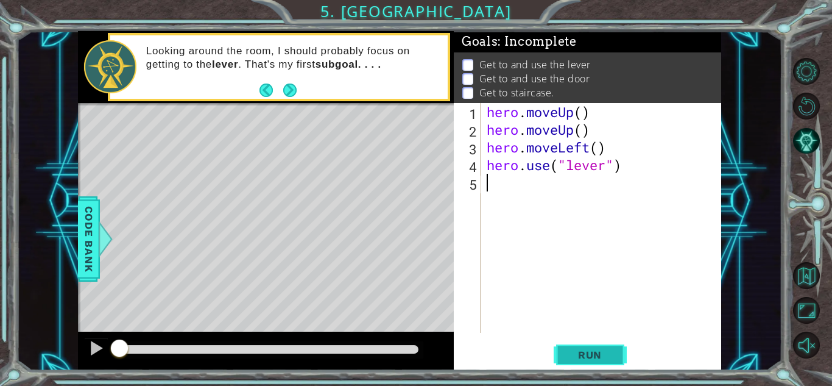
click at [558, 358] on button "Run" at bounding box center [590, 354] width 73 height 27
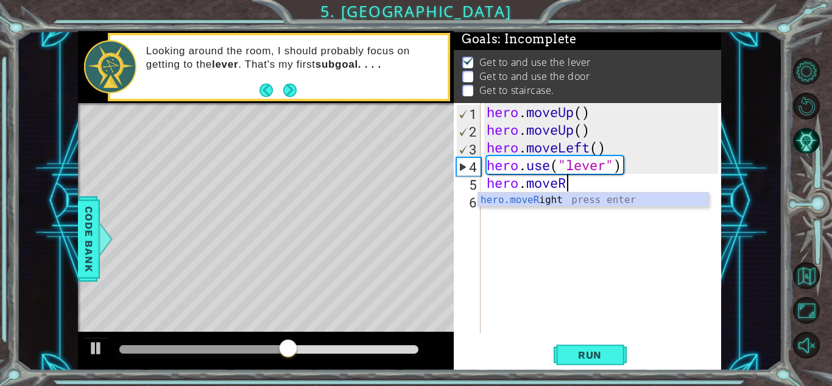
scroll to position [0, 3]
type textarea "hero.moveRi"
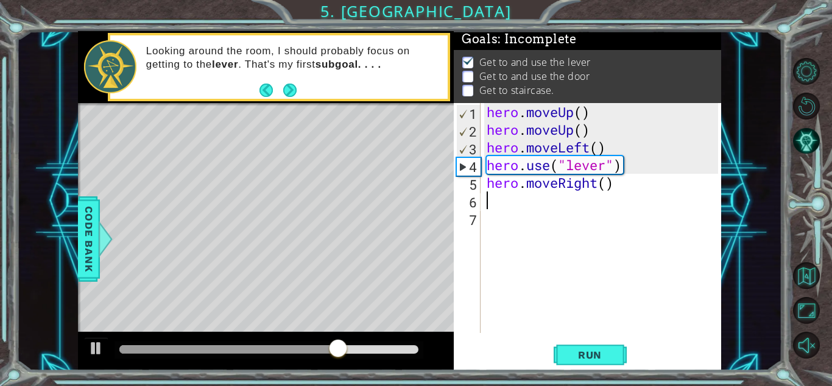
click at [640, 194] on div "hero . moveUp ( ) hero . moveUp ( ) hero . moveLeft ( ) hero . use ( "lever" ) …" at bounding box center [604, 235] width 240 height 265
click at [601, 190] on div "hero . moveUp ( ) hero . moveUp ( ) hero . moveLeft ( ) hero . use ( "lever" ) …" at bounding box center [604, 235] width 240 height 265
click at [607, 189] on div "hero . moveUp ( ) hero . moveUp ( ) hero . moveLeft ( ) hero . use ( "lever" ) …" at bounding box center [604, 235] width 240 height 265
type textarea "hero.moveRight(3)"
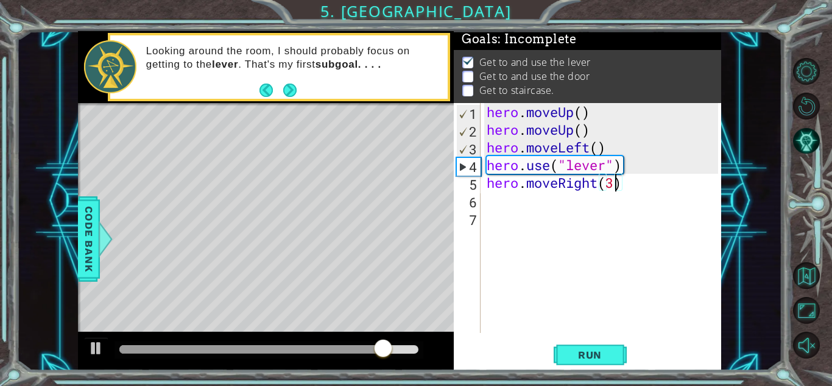
click at [495, 231] on div "hero . moveUp ( ) hero . moveUp ( ) hero . moveLeft ( ) hero . use ( "lever" ) …" at bounding box center [604, 235] width 240 height 265
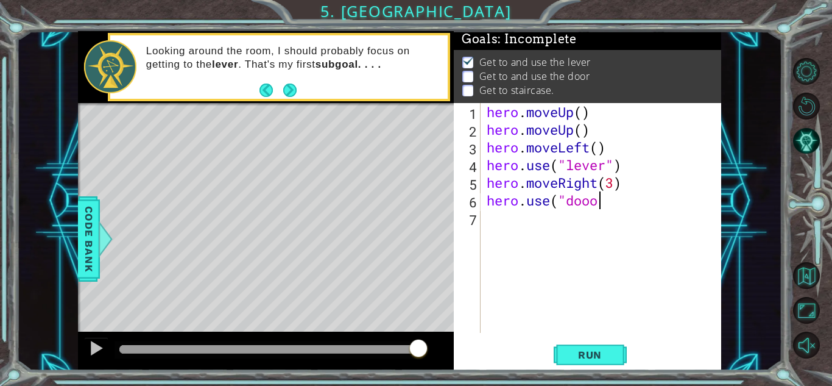
scroll to position [0, 5]
type textarea "hero.use("dooor")"
click at [490, 228] on div "hero . moveUp ( ) hero . moveUp ( ) hero . moveLeft ( ) hero . use ( "lever" ) …" at bounding box center [604, 235] width 240 height 265
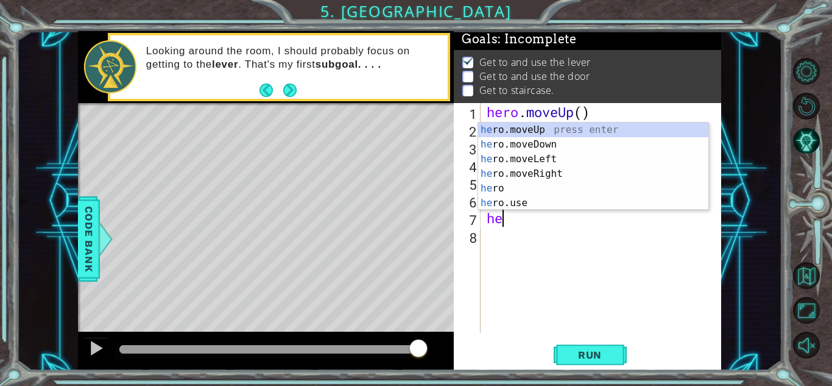
type textarea "hero"
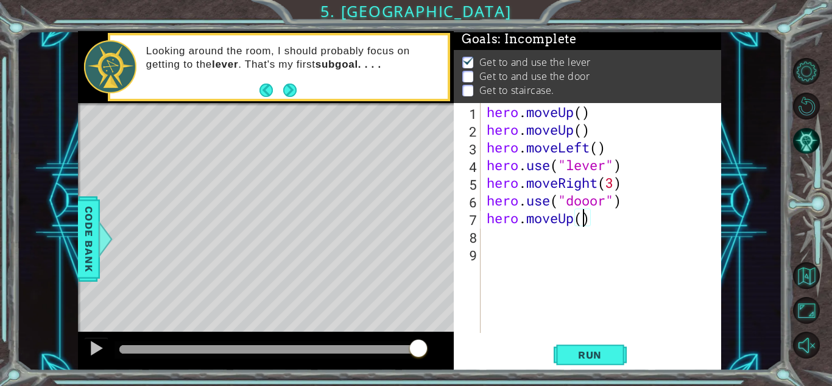
click at [581, 214] on div "hero . moveUp ( ) hero . moveUp ( ) hero . moveLeft ( ) hero . use ( "lever" ) …" at bounding box center [604, 235] width 240 height 265
type textarea "hero.moveUp()"
click at [489, 239] on div "hero . moveUp ( ) hero . moveUp ( ) hero . moveLeft ( ) hero . use ( "lever" ) …" at bounding box center [604, 235] width 240 height 265
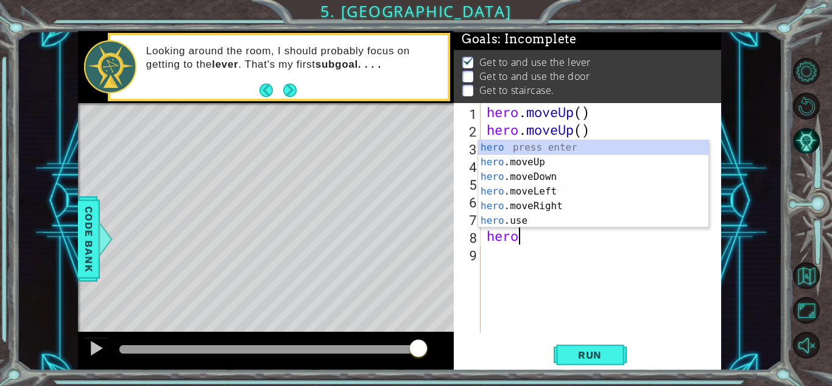
type textarea "hero."
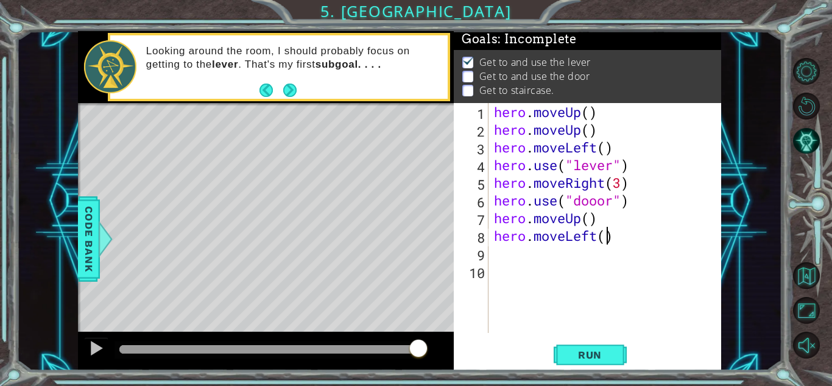
click at [608, 241] on div "hero . moveUp ( ) hero . moveUp ( ) hero . moveLeft ( ) hero . use ( "lever" ) …" at bounding box center [608, 235] width 233 height 265
type textarea "hero.moveLeft(4)"
click at [506, 261] on div "hero . moveUp ( ) hero . moveUp ( ) hero . moveLeft ( ) hero . use ( "lever" ) …" at bounding box center [608, 235] width 233 height 265
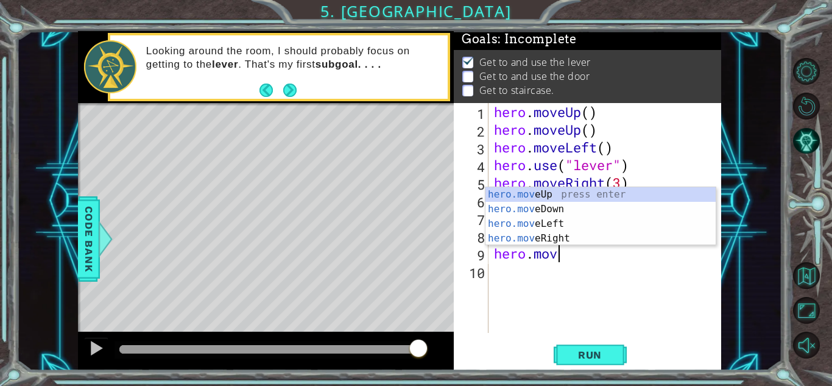
type textarea "hero.move"
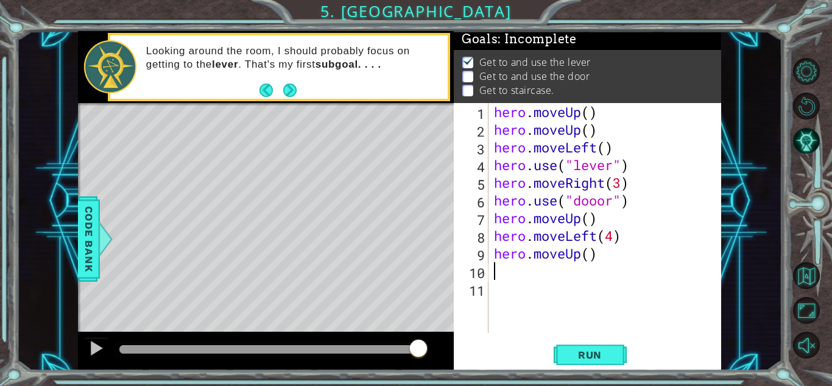
click at [620, 302] on div "hero . moveUp ( ) hero . moveUp ( ) hero . moveLeft ( ) hero . use ( "lever" ) …" at bounding box center [608, 235] width 233 height 265
click at [590, 265] on div "hero . moveUp ( ) hero . moveUp ( ) hero . moveLeft ( ) hero . use ( "lever" ) …" at bounding box center [608, 235] width 233 height 265
click at [592, 266] on div "hero . moveUp ( ) hero . moveUp ( ) hero . moveLeft ( ) hero . use ( "lever" ) …" at bounding box center [608, 235] width 233 height 265
click at [595, 263] on div "hero . moveUp ( ) hero . moveUp ( ) hero . moveLeft ( ) hero . use ( "lever" ) …" at bounding box center [608, 235] width 233 height 265
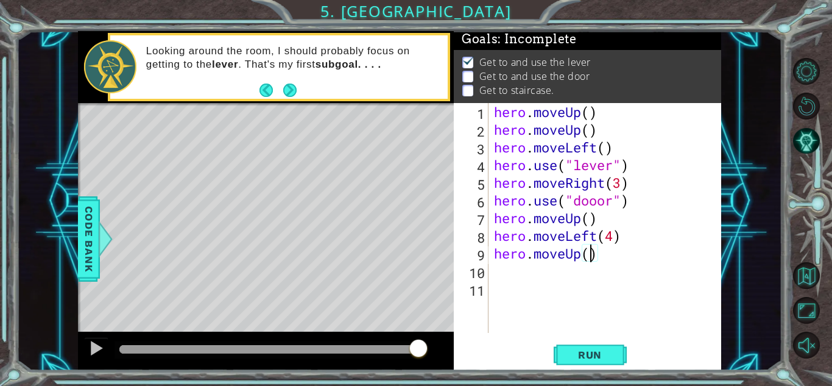
click at [594, 256] on div "hero . moveUp ( ) hero . moveUp ( ) hero . moveLeft ( ) hero . use ( "lever" ) …" at bounding box center [608, 235] width 233 height 265
click at [579, 361] on button "Run" at bounding box center [590, 354] width 73 height 27
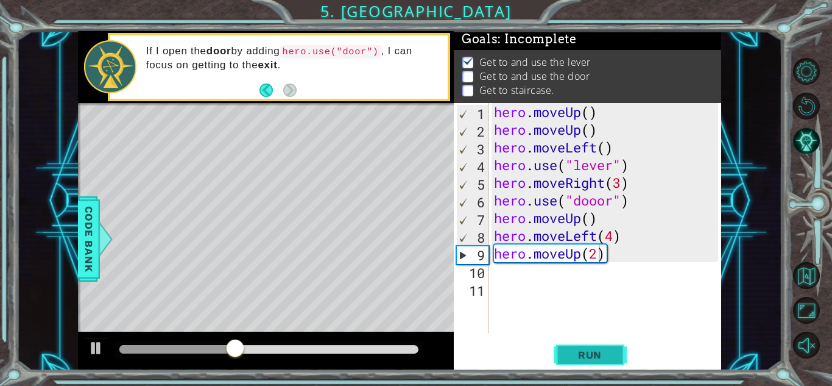
click at [579, 361] on button "Run" at bounding box center [590, 354] width 73 height 27
click at [598, 189] on div "hero . moveUp ( ) hero . moveUp ( ) hero . moveLeft ( ) hero . use ( "lever" ) …" at bounding box center [608, 235] width 233 height 265
click at [593, 211] on div "hero . moveUp ( ) hero . moveUp ( ) hero . moveLeft ( ) hero . use ( "lever" ) …" at bounding box center [608, 235] width 233 height 265
click at [593, 201] on div "hero . moveUp ( ) hero . moveUp ( ) hero . moveLeft ( ) hero . use ( "lever" ) …" at bounding box center [608, 235] width 233 height 265
click at [616, 355] on button "Run" at bounding box center [590, 354] width 73 height 27
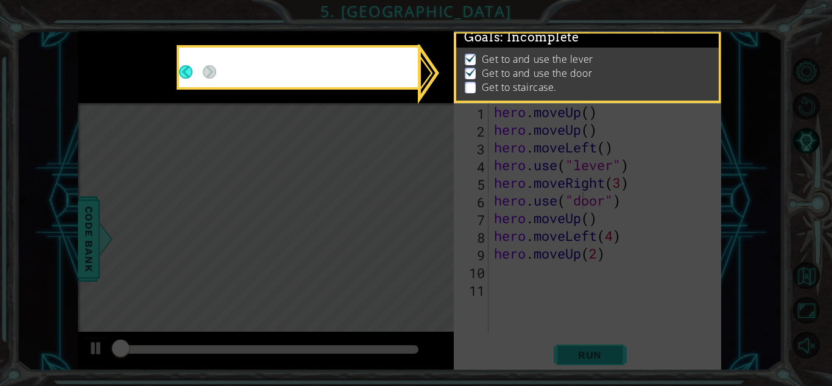
scroll to position [9, 0]
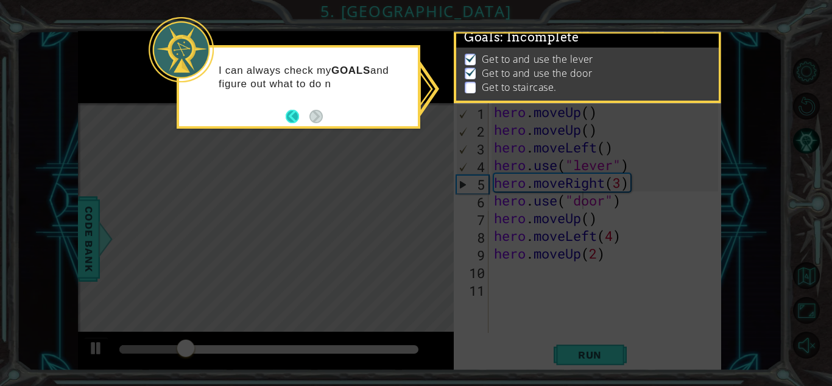
click at [288, 116] on button "Back" at bounding box center [298, 116] width 24 height 13
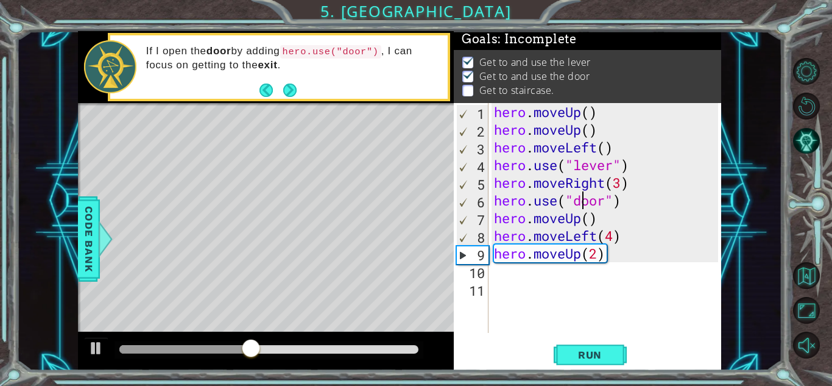
click at [592, 208] on div "hero . moveUp ( ) hero . moveUp ( ) hero . moveLeft ( ) hero . use ( "lever" ) …" at bounding box center [608, 235] width 233 height 265
click at [594, 224] on div "hero . moveUp ( ) hero . moveUp ( ) hero . moveLeft ( ) hero . use ( "lever" ) …" at bounding box center [608, 235] width 233 height 265
type textarea "hero.moveUp(2)"
click at [582, 353] on span "Run" at bounding box center [590, 354] width 48 height 12
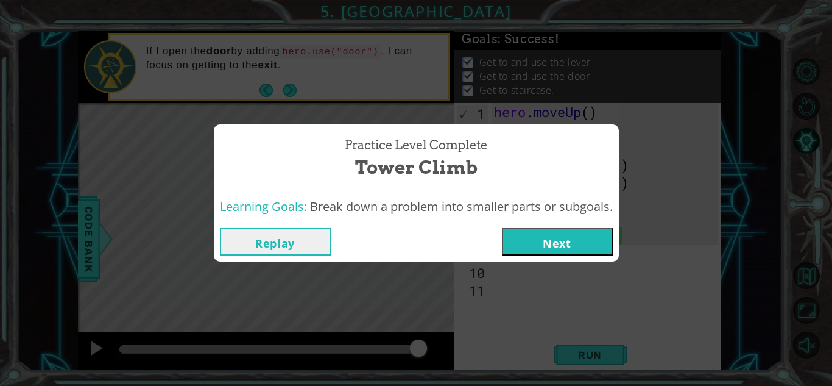
click at [519, 252] on button "Next" at bounding box center [557, 241] width 111 height 27
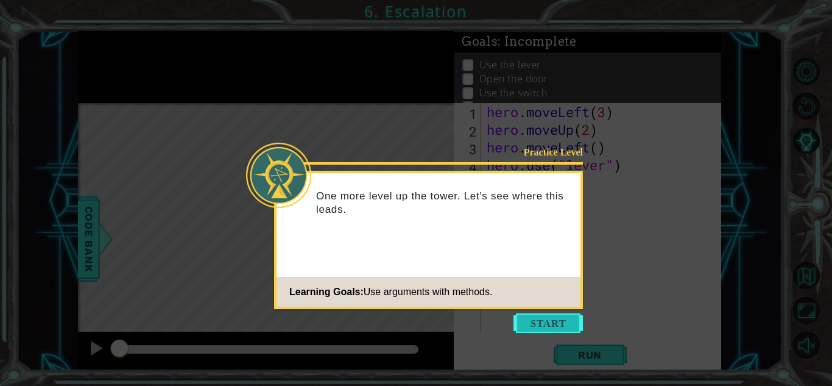
click at [540, 328] on button "Start" at bounding box center [548, 322] width 69 height 19
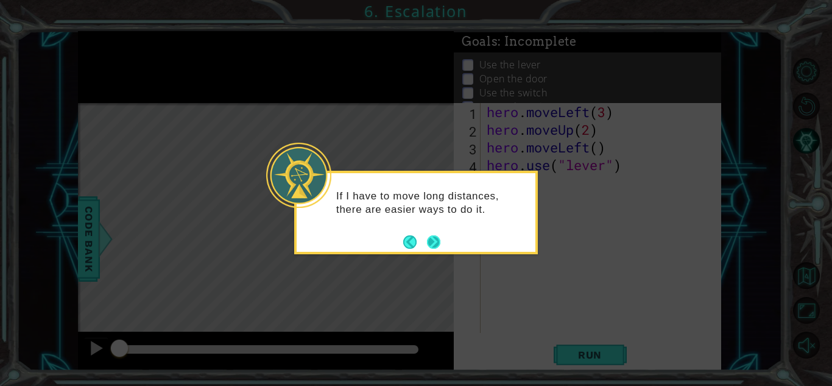
click at [431, 238] on button "Next" at bounding box center [433, 241] width 13 height 13
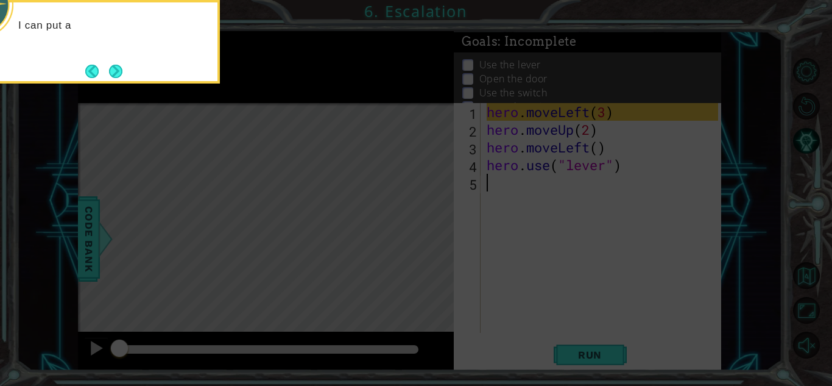
click at [422, 213] on icon at bounding box center [416, 58] width 832 height 656
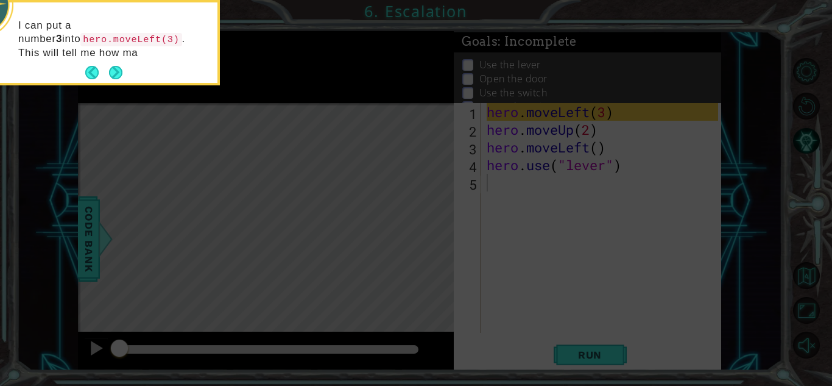
drag, startPoint x: 422, startPoint y: 213, endPoint x: 158, endPoint y: 83, distance: 294.0
click at [158, 83] on div "I can put a number 3 into hero.moveLeft(3) . This will tell me how ma" at bounding box center [98, 42] width 244 height 85
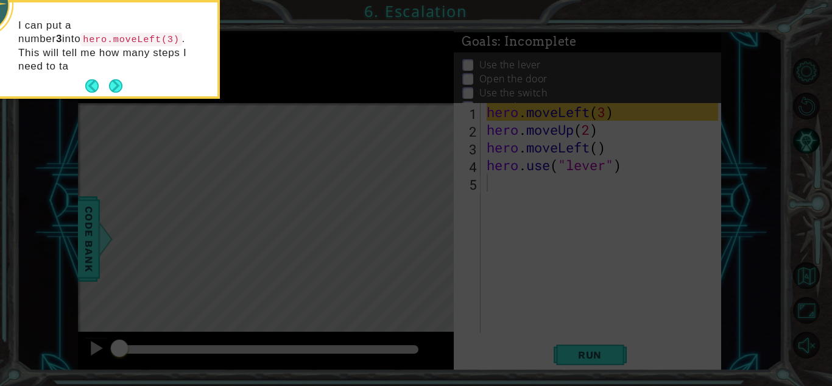
click at [127, 70] on div "I can put a number 3 into hero.moveLeft(3) . This will tell me how many steps I…" at bounding box center [98, 51] width 239 height 89
click at [109, 79] on button "Next" at bounding box center [115, 85] width 13 height 13
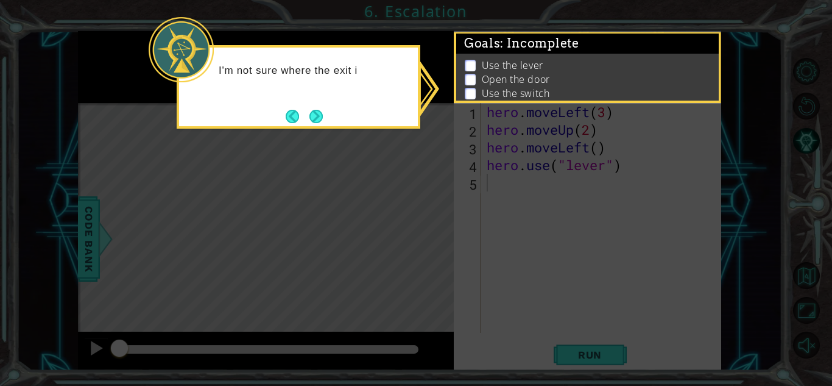
click at [304, 125] on div "I'm not sure where the exit i" at bounding box center [299, 86] width 244 height 83
click at [319, 121] on button "Next" at bounding box center [316, 116] width 14 height 14
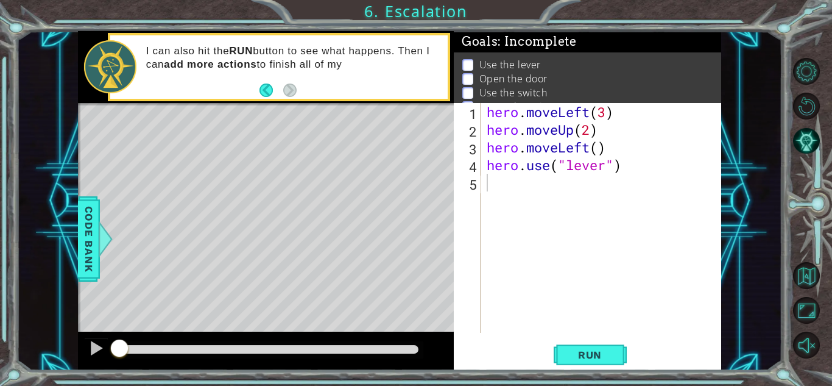
click at [386, 255] on div "Level Map" at bounding box center [359, 282] width 563 height 359
click at [487, 212] on div "hero . moveLeft ( 3 ) hero . moveUp ( 2 ) hero . moveLeft ( ) hero . use ( "lev…" at bounding box center [604, 235] width 240 height 265
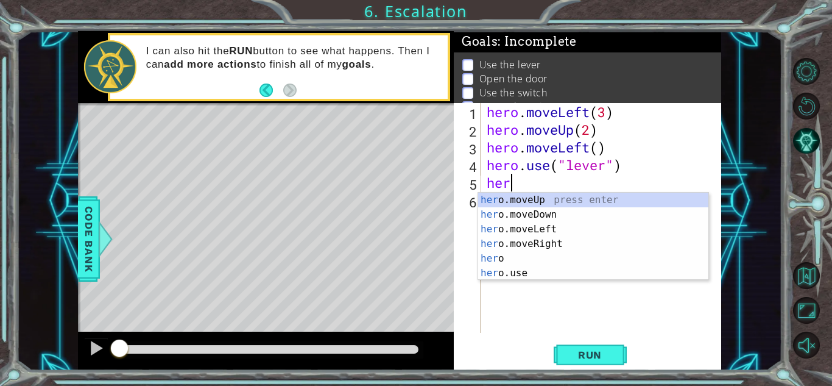
scroll to position [0, 1]
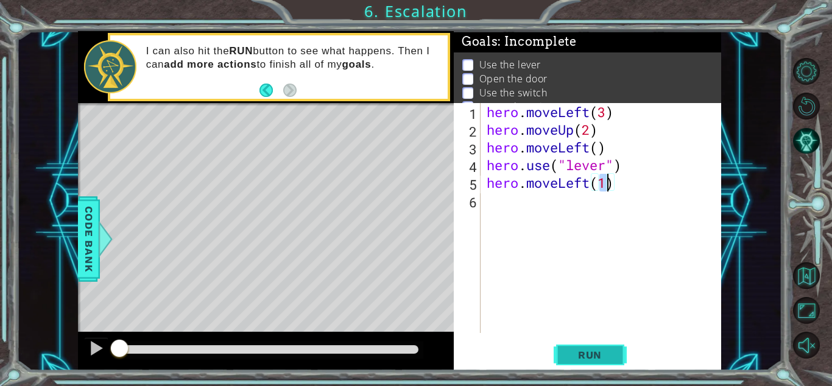
type textarea "hero.moveLeft(1)"
click at [598, 364] on button "Run" at bounding box center [590, 354] width 73 height 27
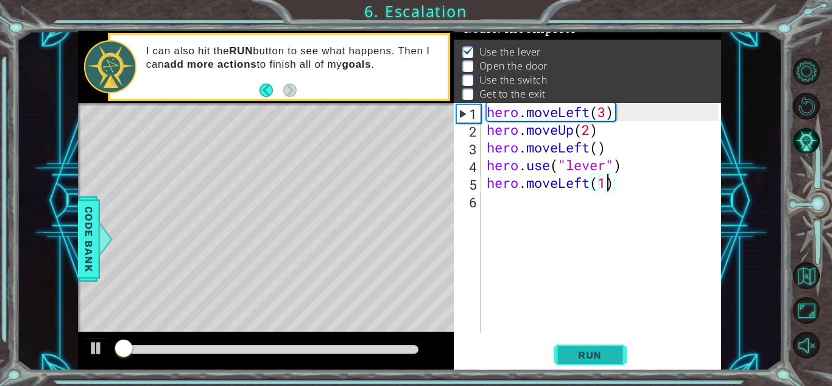
scroll to position [16, 0]
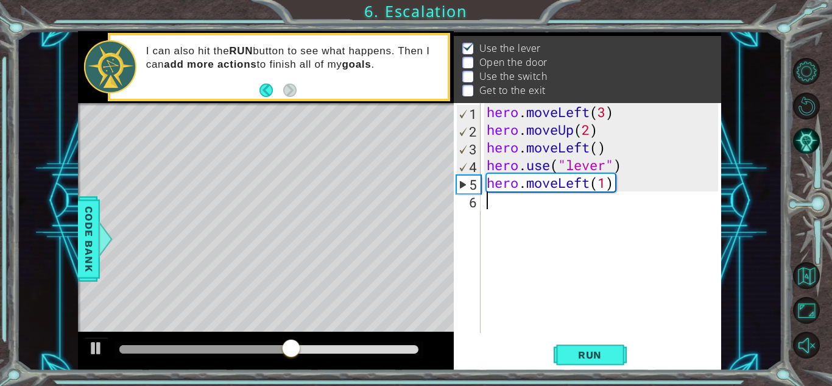
click at [495, 242] on div "hero . moveLeft ( 3 ) hero . moveUp ( 2 ) hero . moveLeft ( ) hero . use ( "lev…" at bounding box center [604, 235] width 240 height 265
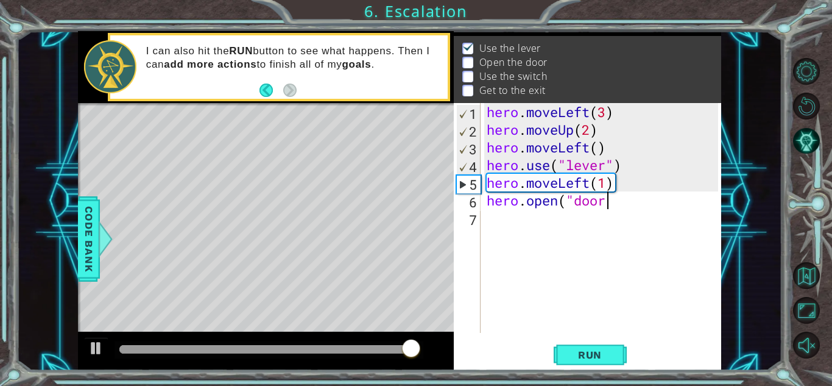
scroll to position [0, 5]
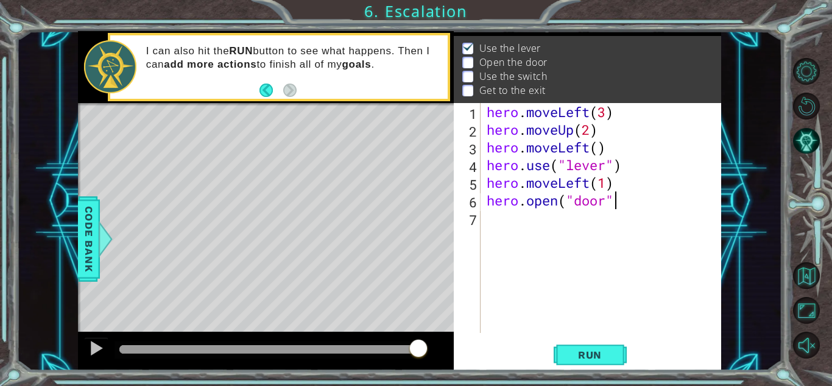
type textarea "hero.open("door")"
click at [529, 233] on div "hero . moveLeft ( 3 ) hero . moveUp ( 2 ) hero . moveLeft ( ) hero . use ( "lev…" at bounding box center [604, 235] width 240 height 265
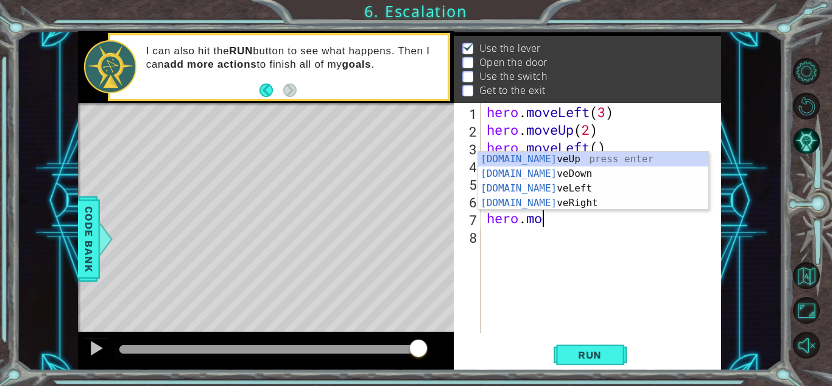
type textarea "hero.move"
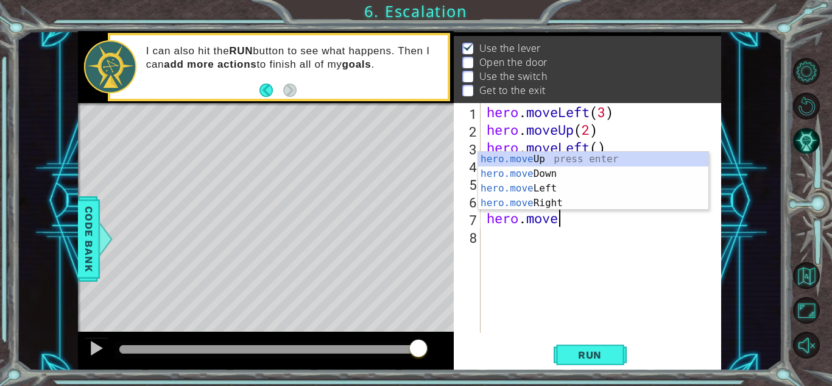
scroll to position [0, 2]
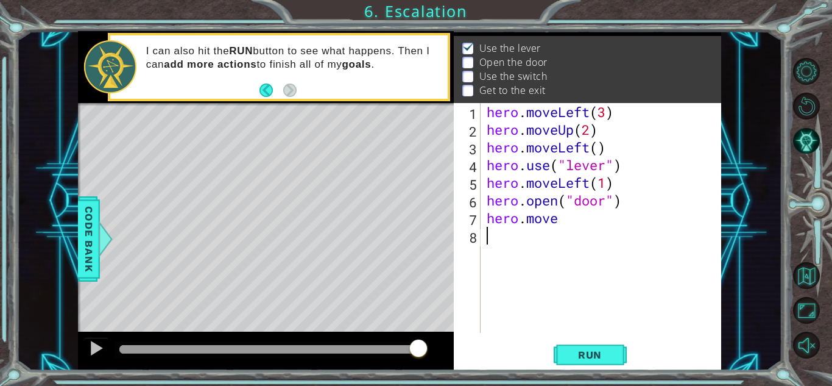
click at [529, 233] on div "hero . moveLeft ( 3 ) hero . moveUp ( 2 ) hero . moveLeft ( ) hero . use ( "lev…" at bounding box center [604, 235] width 240 height 265
click at [561, 218] on div "hero . moveLeft ( 3 ) hero . moveUp ( 2 ) hero . moveLeft ( ) hero . use ( "lev…" at bounding box center [604, 235] width 240 height 265
click at [576, 353] on span "Run" at bounding box center [590, 354] width 48 height 12
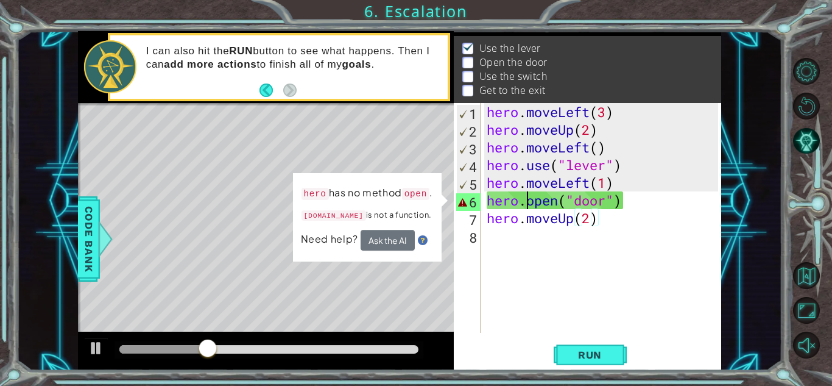
click at [531, 199] on div "hero . moveLeft ( 3 ) hero . moveUp ( 2 ) hero . moveLeft ( ) hero . use ( "lev…" at bounding box center [604, 235] width 240 height 265
click at [537, 204] on div "hero . moveLeft ( 3 ) hero . moveUp ( 2 ) hero . moveLeft ( ) hero . use ( "lev…" at bounding box center [604, 235] width 240 height 265
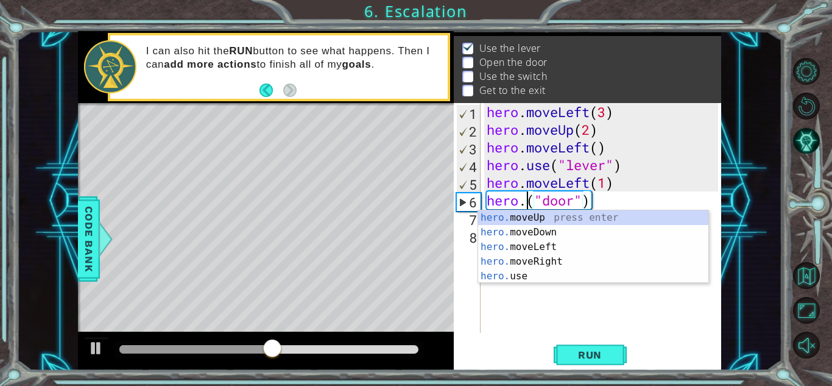
scroll to position [0, 2]
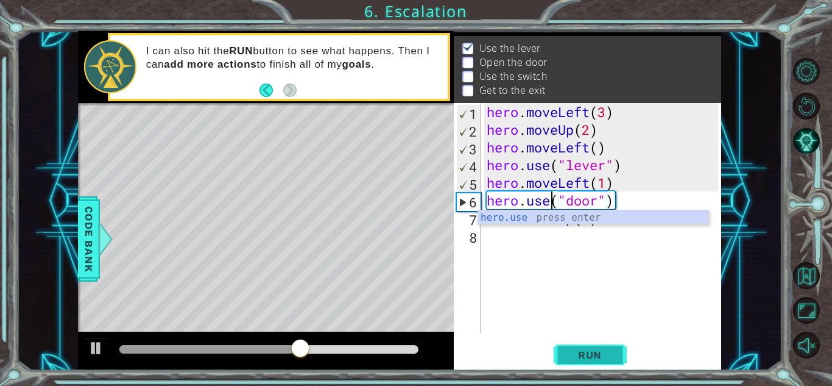
type textarea "hero.use("door")"
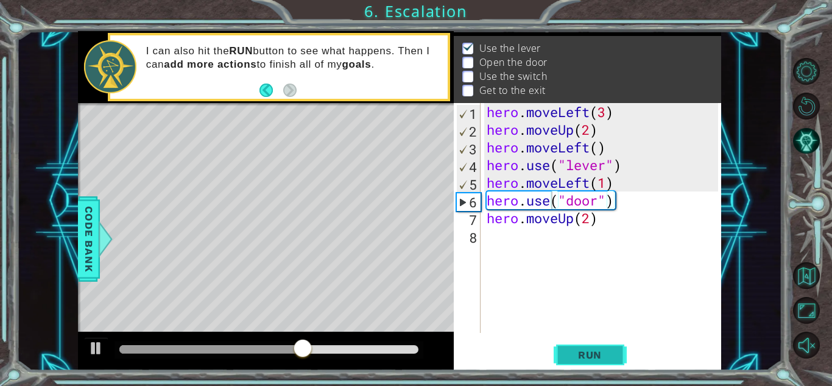
click at [568, 356] on span "Run" at bounding box center [590, 354] width 48 height 12
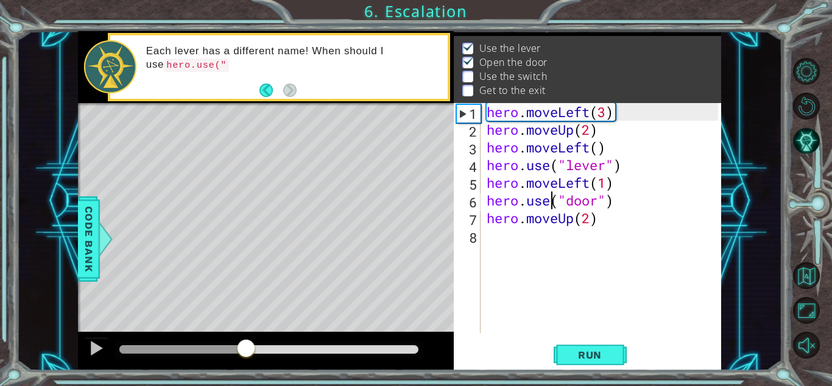
click at [247, 347] on div at bounding box center [268, 349] width 299 height 9
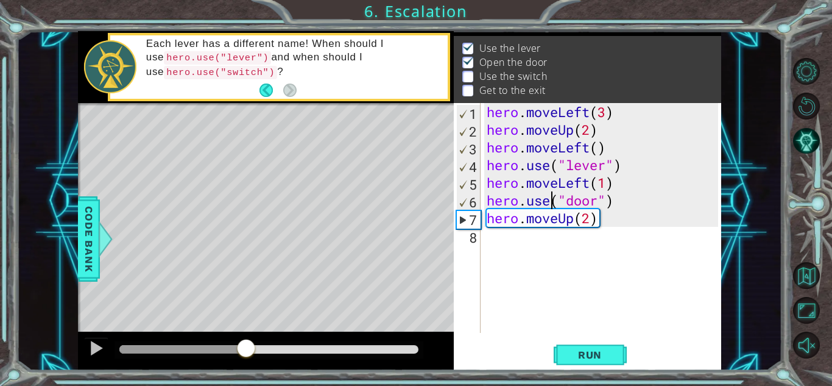
click at [511, 255] on div "hero . moveLeft ( 3 ) hero . moveUp ( 2 ) hero . moveLeft ( ) hero . use ( "lev…" at bounding box center [604, 235] width 240 height 265
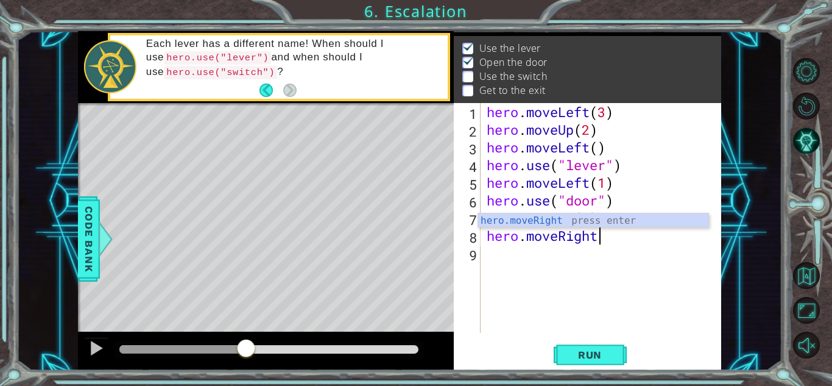
scroll to position [0, 5]
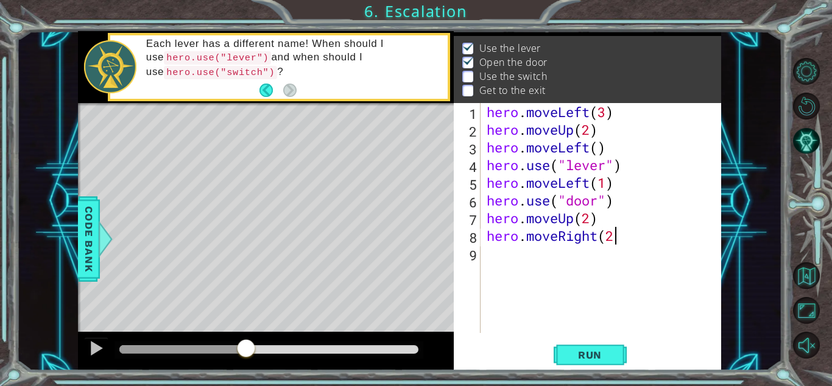
type textarea "hero.moveRight(2)"
click at [507, 287] on div "hero . moveLeft ( 3 ) hero . moveUp ( 2 ) hero . moveLeft ( ) hero . use ( "lev…" at bounding box center [604, 235] width 240 height 265
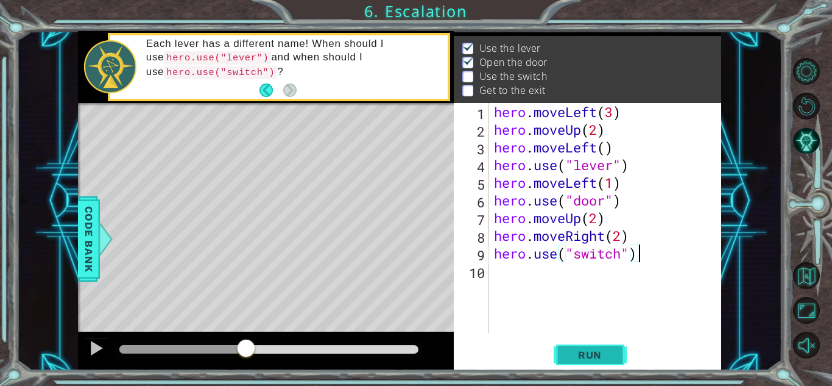
type textarea "hero.use("switch")"
click at [585, 358] on span "Run" at bounding box center [590, 354] width 48 height 12
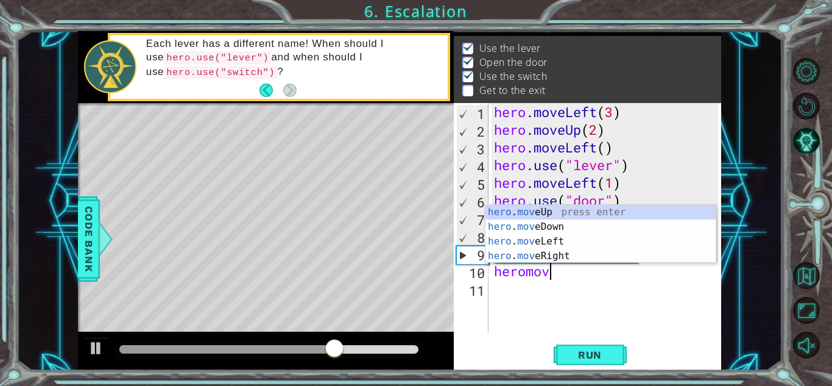
scroll to position [0, 2]
click at [512, 256] on div "hero . move Up press enter hero . move Down press enter hero . move Left press …" at bounding box center [601, 249] width 230 height 88
type textarea "hero.moveRight(1)"
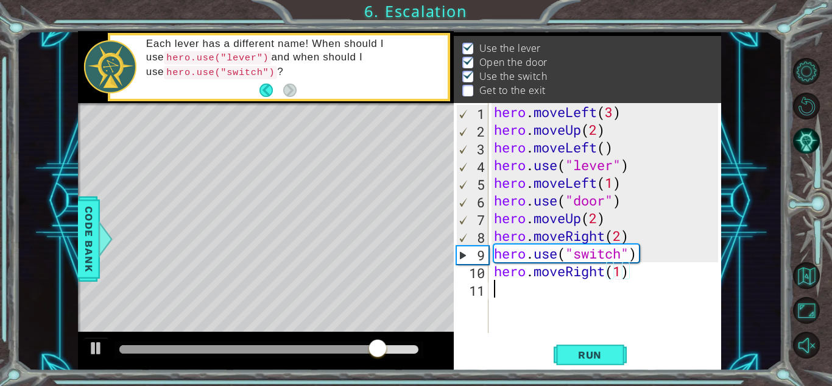
click at [517, 317] on div "hero . moveLeft ( 3 ) hero . moveUp ( 2 ) hero . moveLeft ( ) hero . use ( "lev…" at bounding box center [608, 235] width 233 height 265
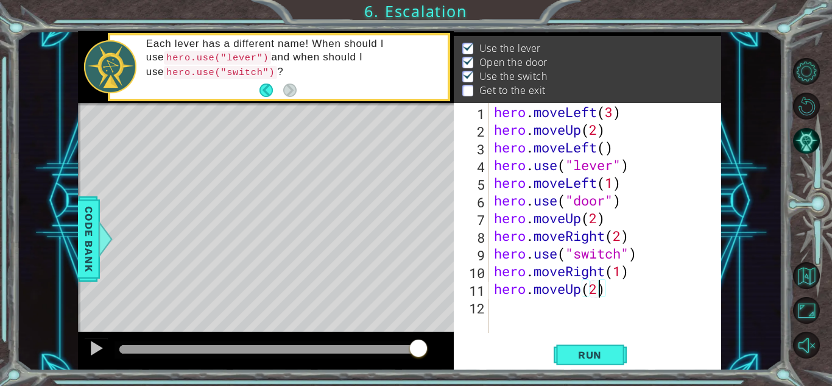
scroll to position [0, 4]
type textarea "hero.moveUp(2)"
click at [582, 352] on span "Run" at bounding box center [590, 354] width 48 height 12
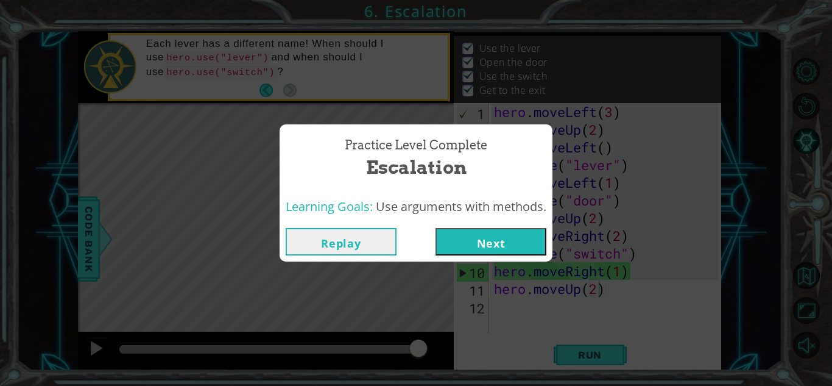
click at [459, 235] on button "Next" at bounding box center [491, 241] width 111 height 27
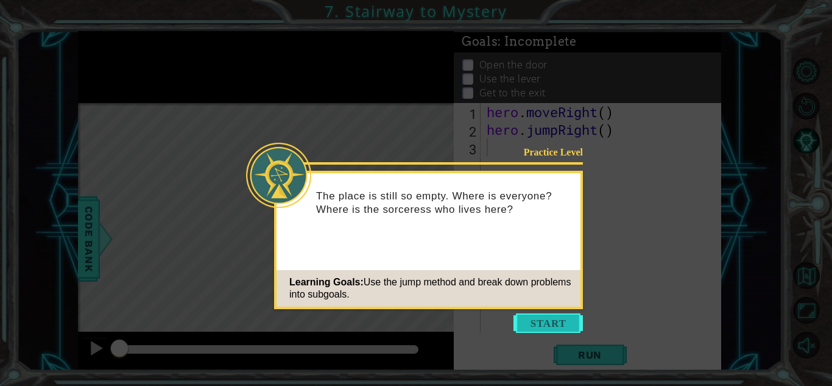
click at [549, 317] on button "Start" at bounding box center [548, 322] width 69 height 19
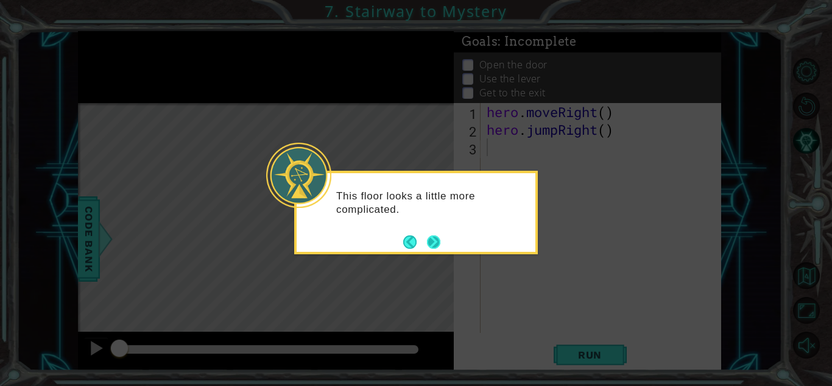
click at [431, 238] on button "Next" at bounding box center [433, 242] width 14 height 14
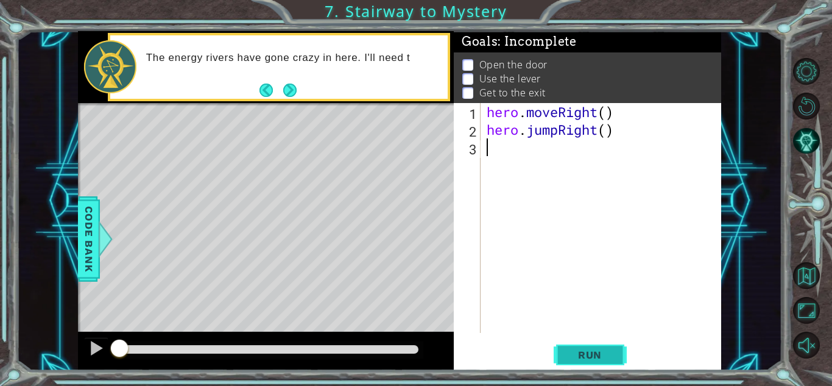
click at [609, 353] on span "Run" at bounding box center [590, 354] width 48 height 12
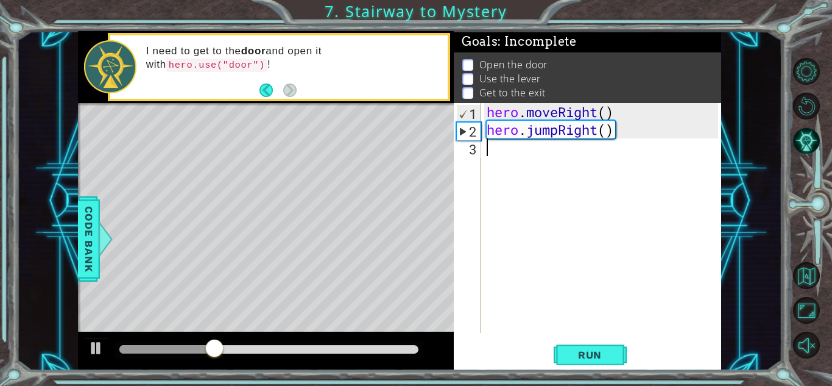
click at [513, 197] on div "hero . moveRight ( ) hero . jumpRight ( )" at bounding box center [604, 235] width 240 height 265
